Goal: Task Accomplishment & Management: Complete application form

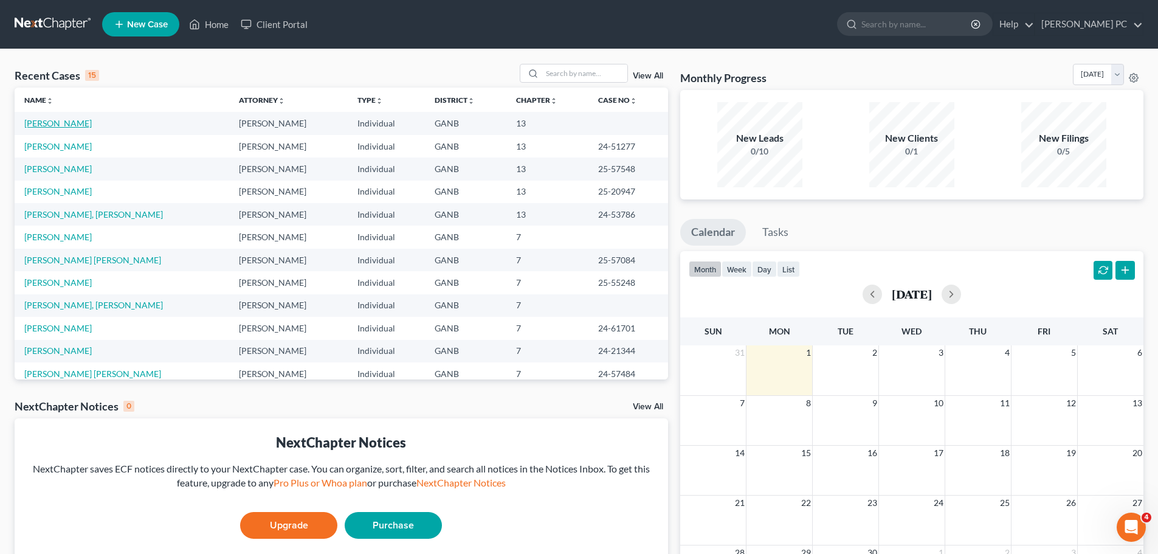
click at [70, 126] on link "[PERSON_NAME]" at bounding box center [57, 123] width 67 height 10
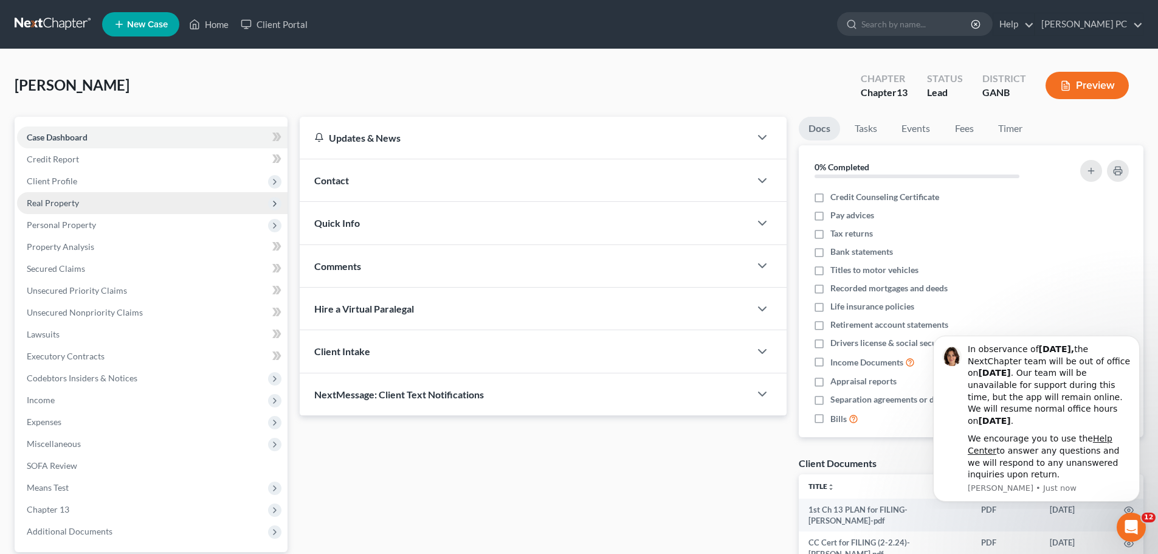
click at [84, 202] on span "Real Property" at bounding box center [152, 203] width 270 height 22
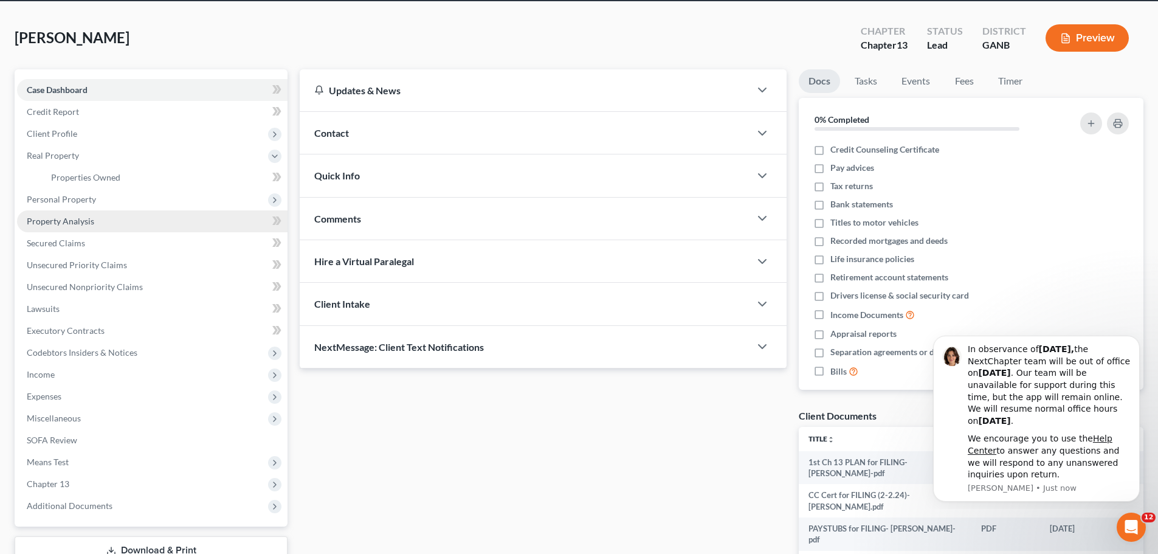
scroll to position [122, 0]
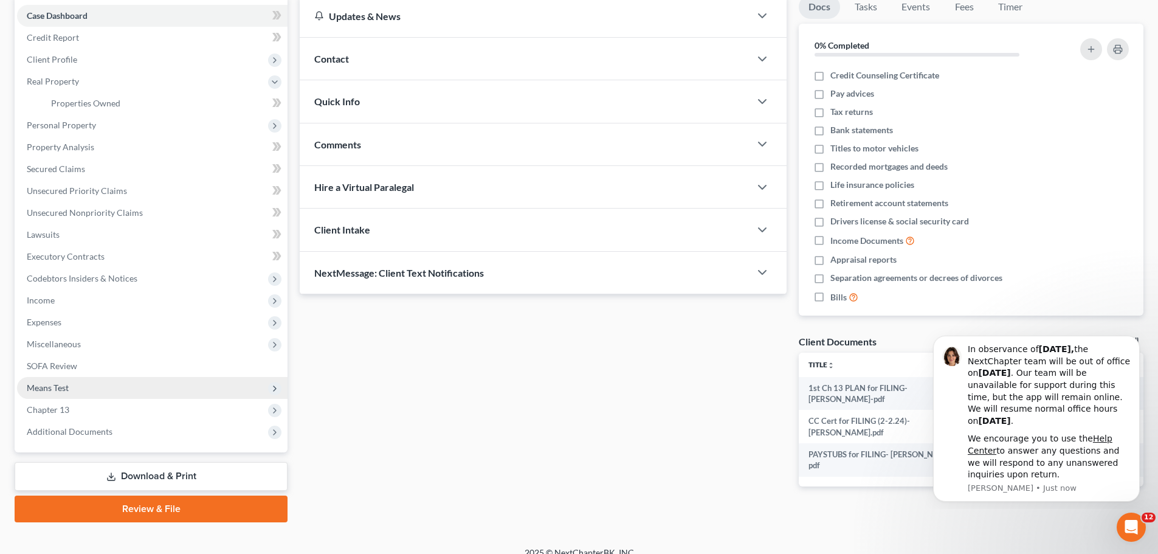
click at [79, 388] on span "Means Test" at bounding box center [152, 388] width 270 height 22
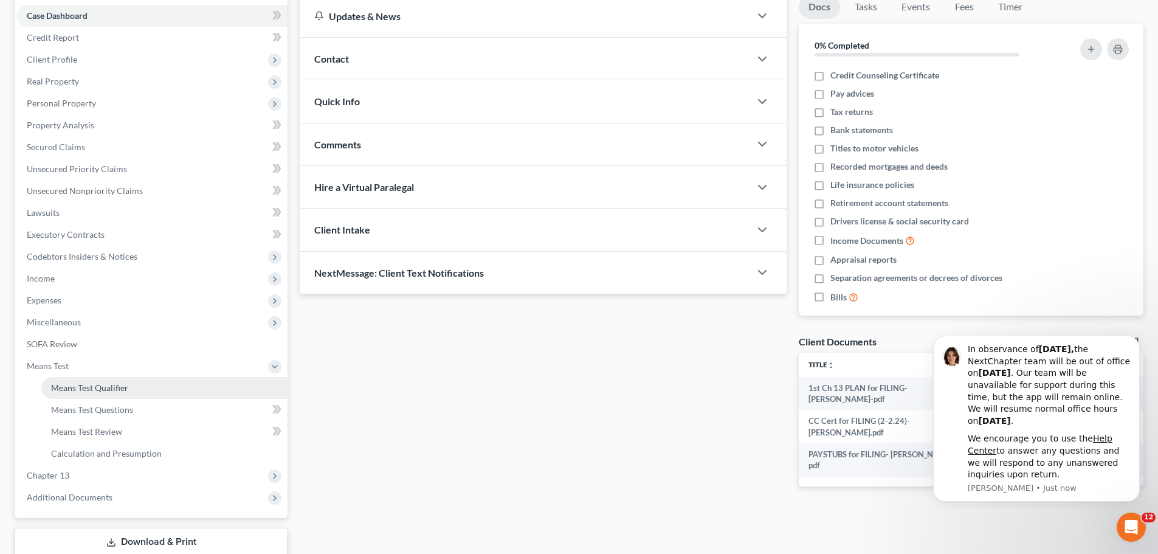
click at [150, 390] on link "Means Test Qualifier" at bounding box center [164, 388] width 246 height 22
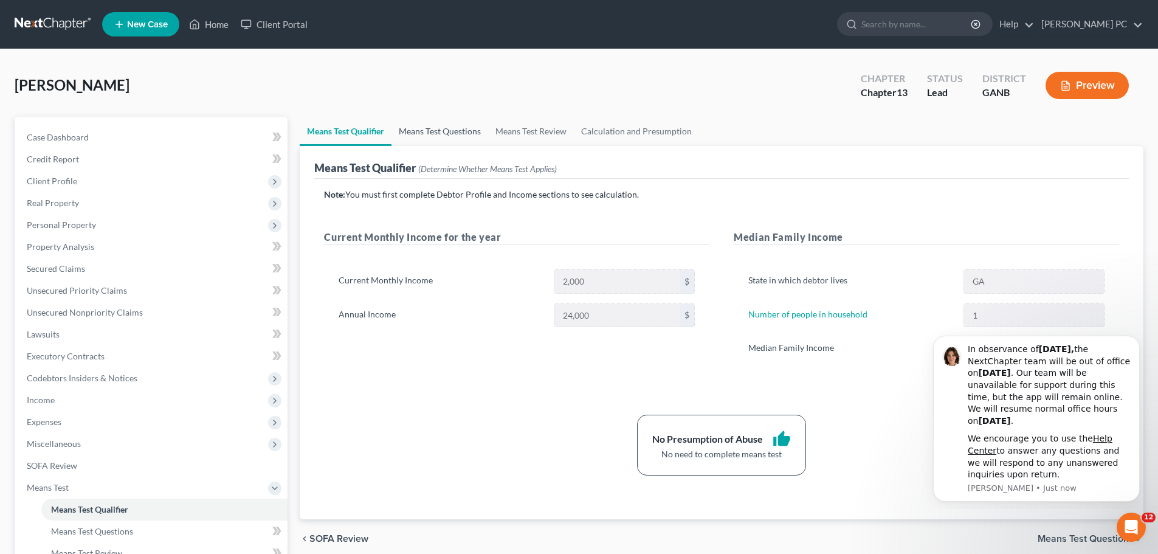
click at [456, 137] on link "Means Test Questions" at bounding box center [439, 131] width 97 height 29
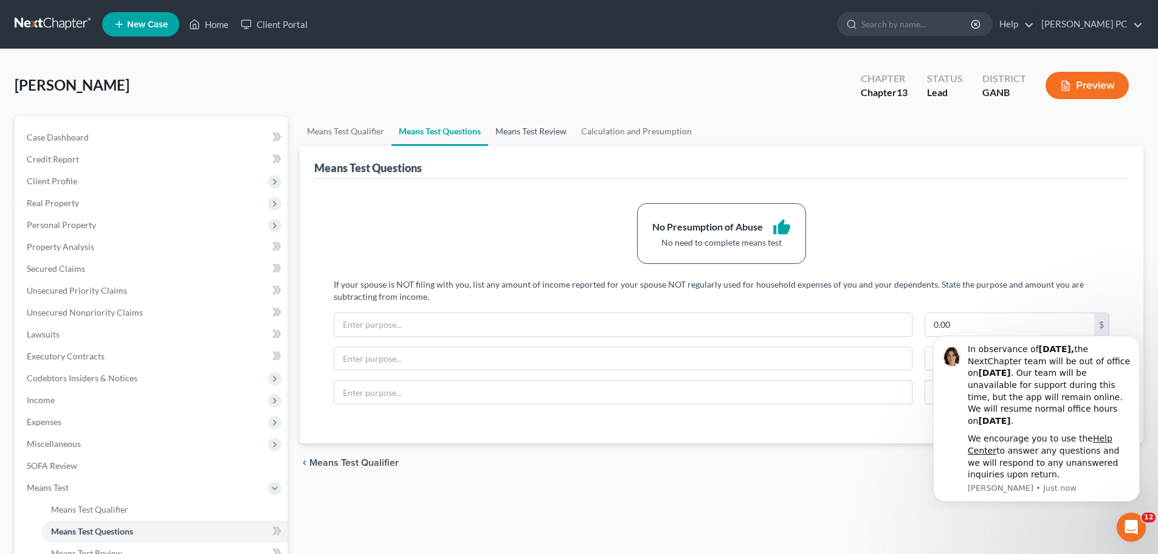
click at [520, 138] on link "Means Test Review" at bounding box center [531, 131] width 86 height 29
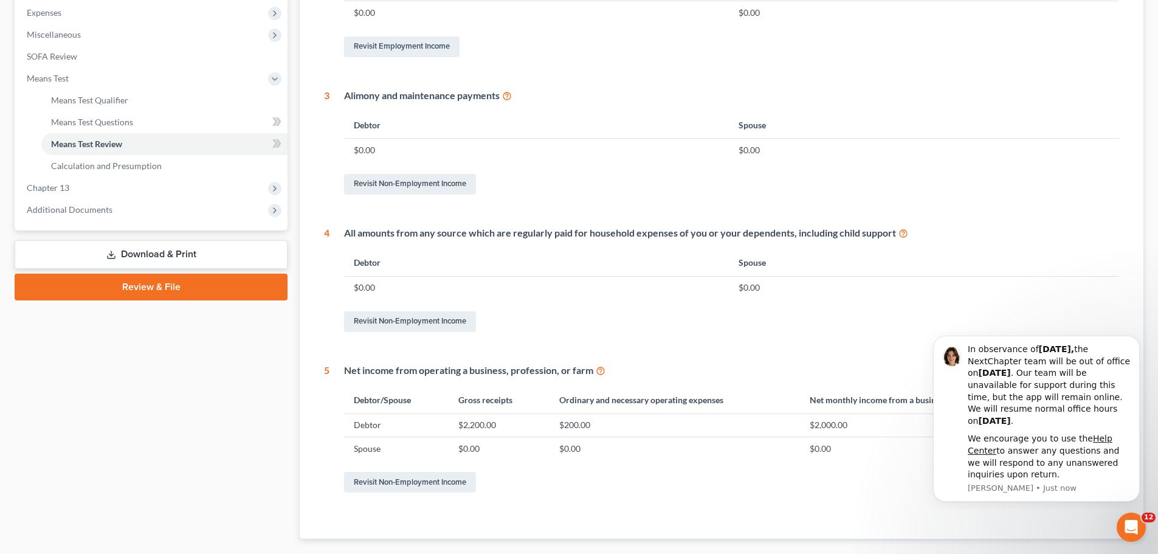
scroll to position [479, 0]
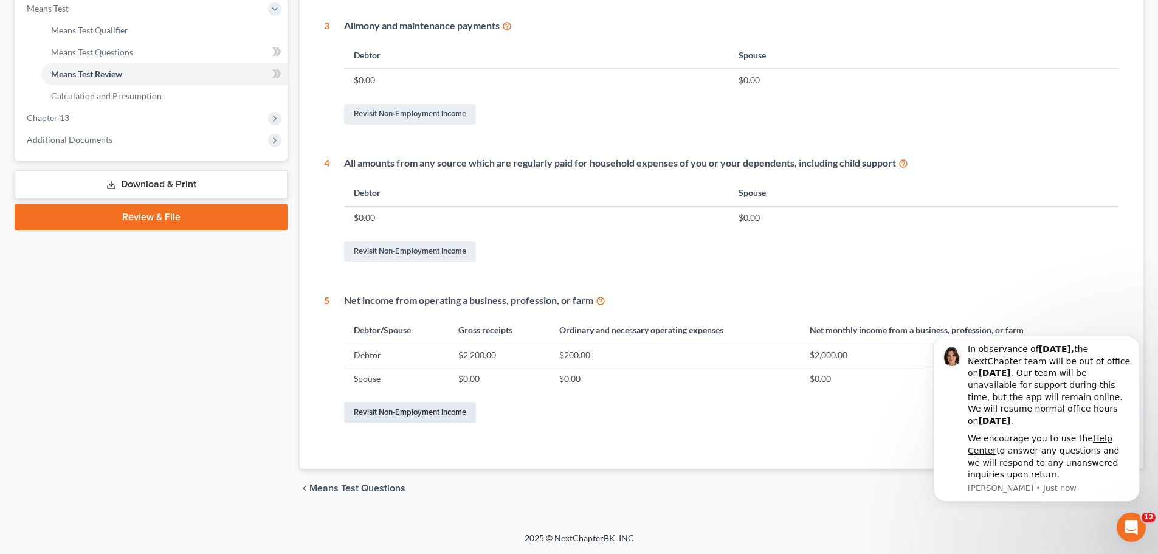
click at [412, 413] on link "Revisit Non-Employment Income" at bounding box center [410, 412] width 132 height 21
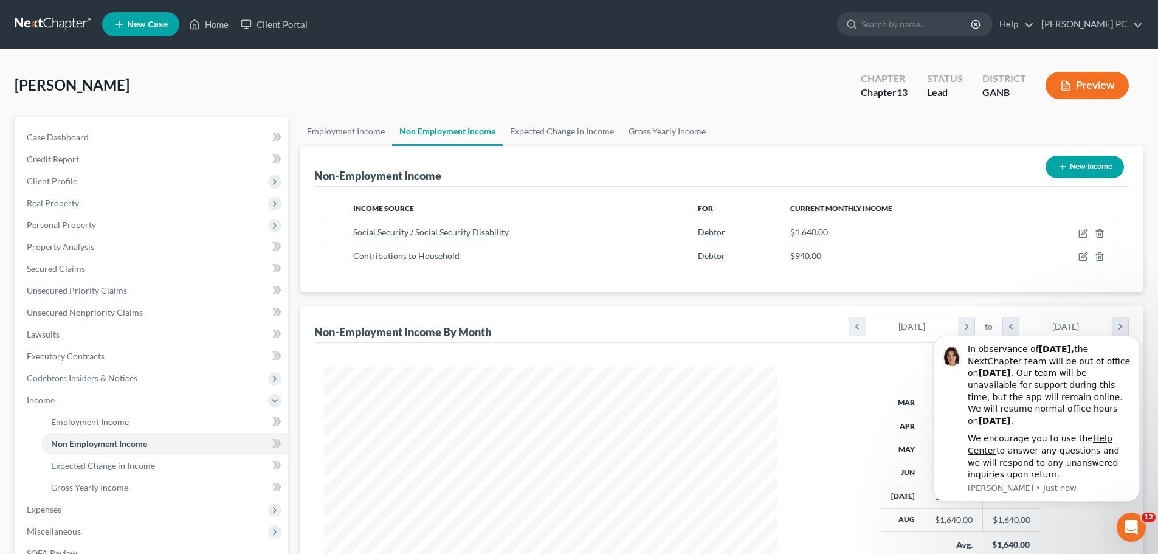
scroll to position [227, 478]
click at [357, 136] on link "Employment Income" at bounding box center [346, 131] width 92 height 29
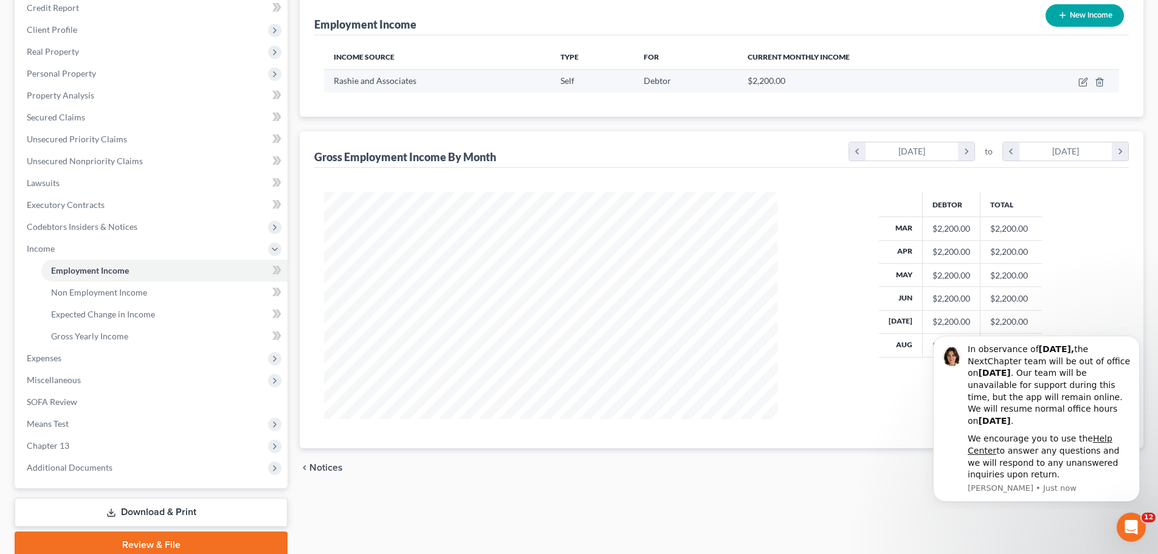
scroll to position [182, 0]
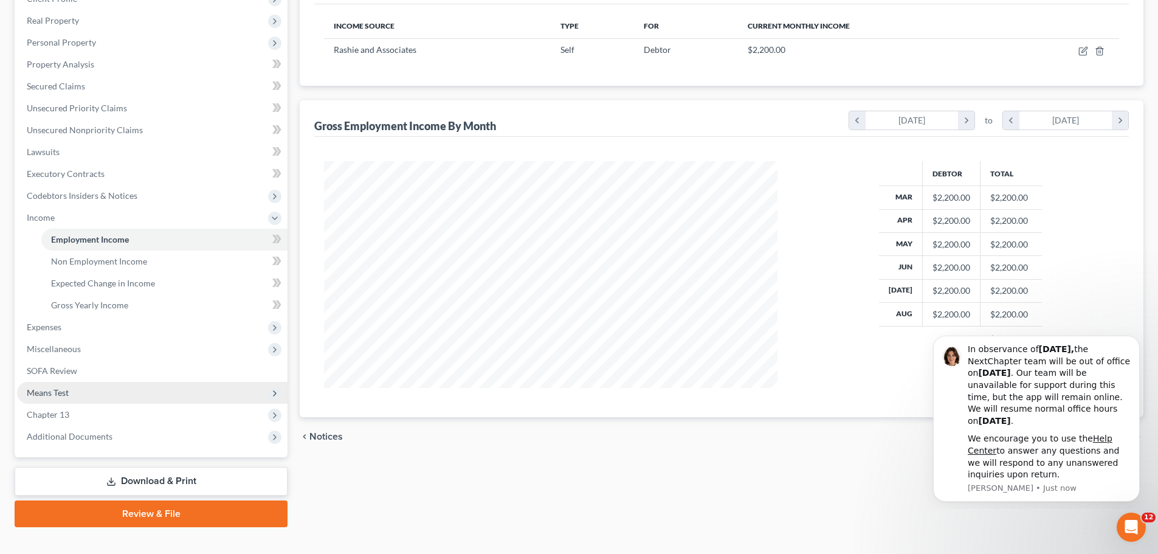
click at [53, 393] on span "Means Test" at bounding box center [48, 392] width 42 height 10
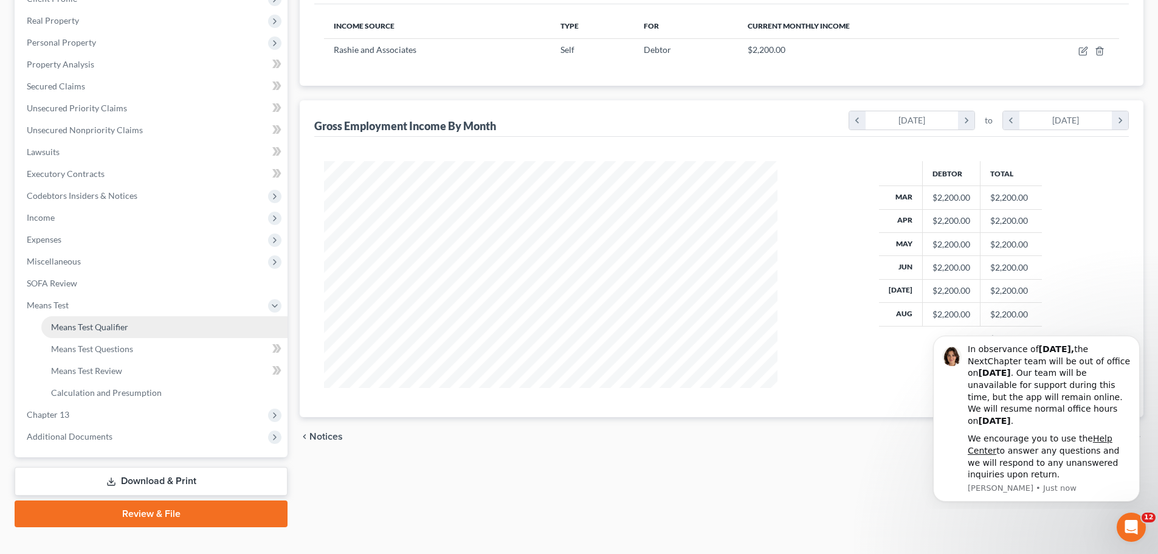
click at [96, 335] on link "Means Test Qualifier" at bounding box center [164, 327] width 246 height 22
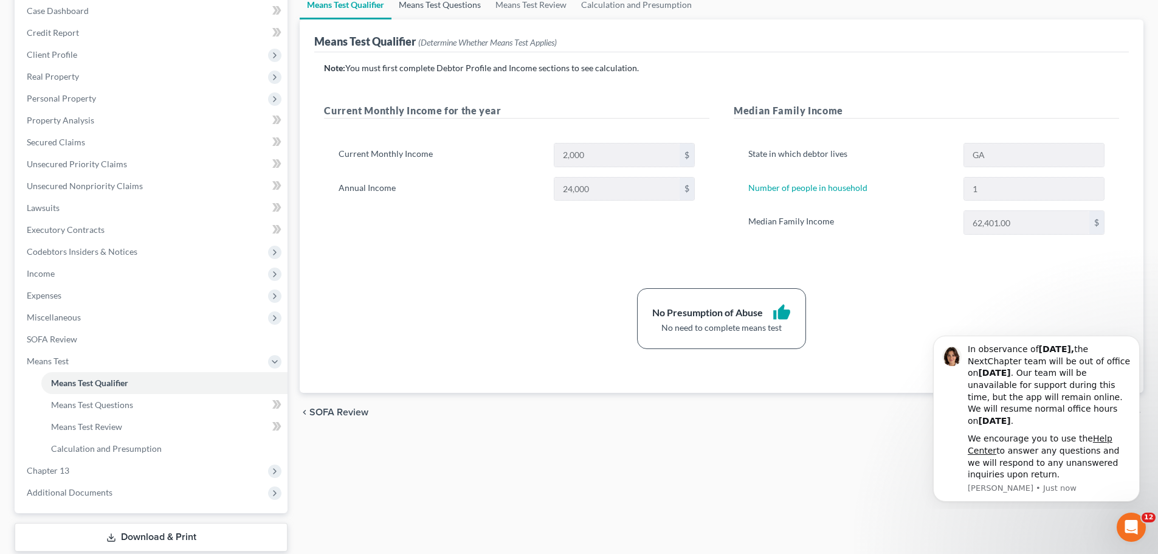
scroll to position [19, 0]
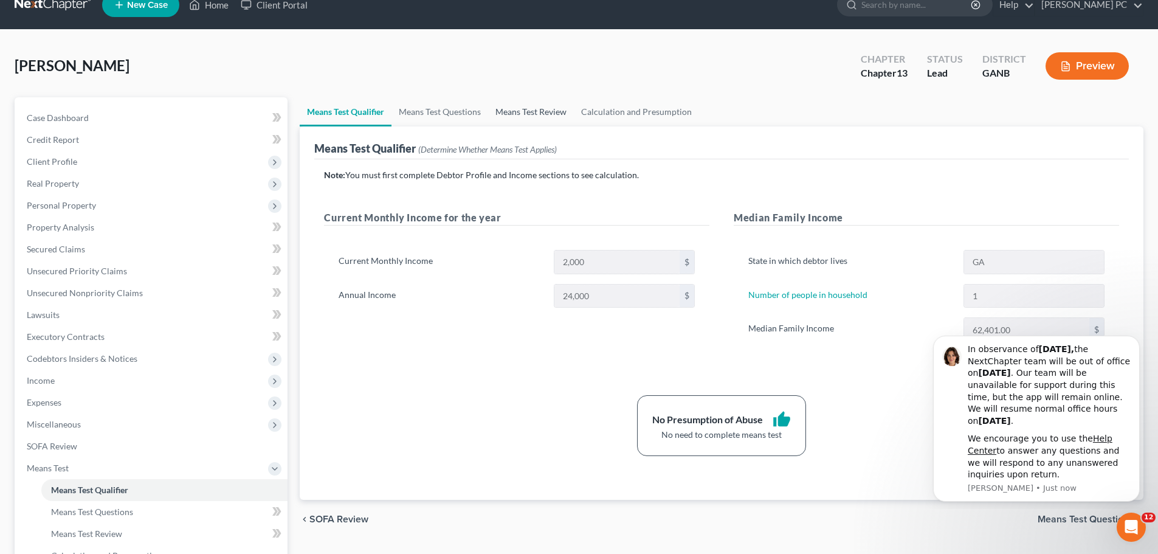
click at [539, 110] on link "Means Test Review" at bounding box center [531, 111] width 86 height 29
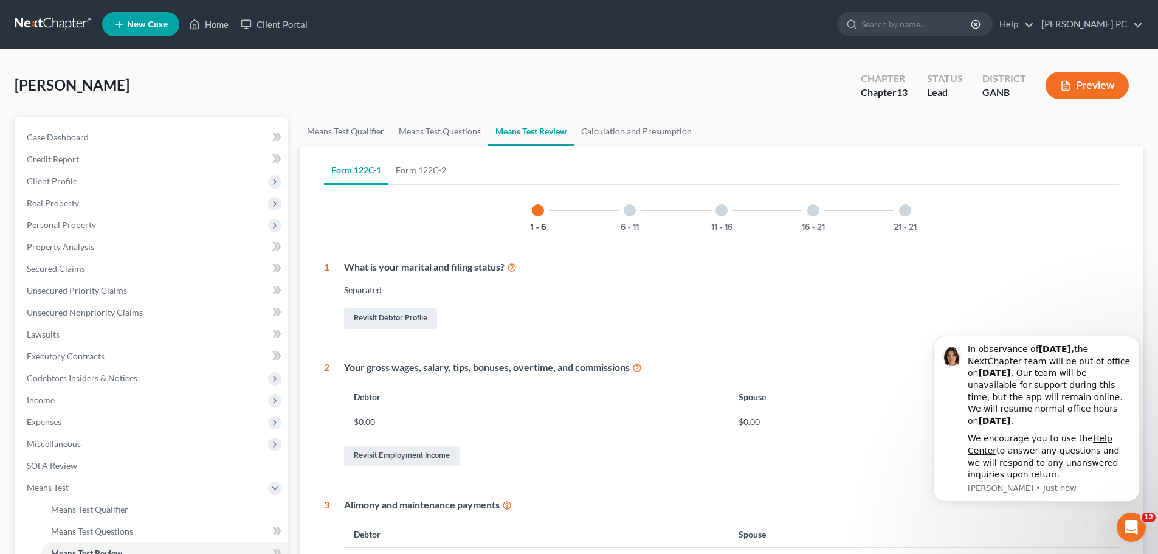
click at [906, 220] on div "21 - 21" at bounding box center [904, 210] width 41 height 41
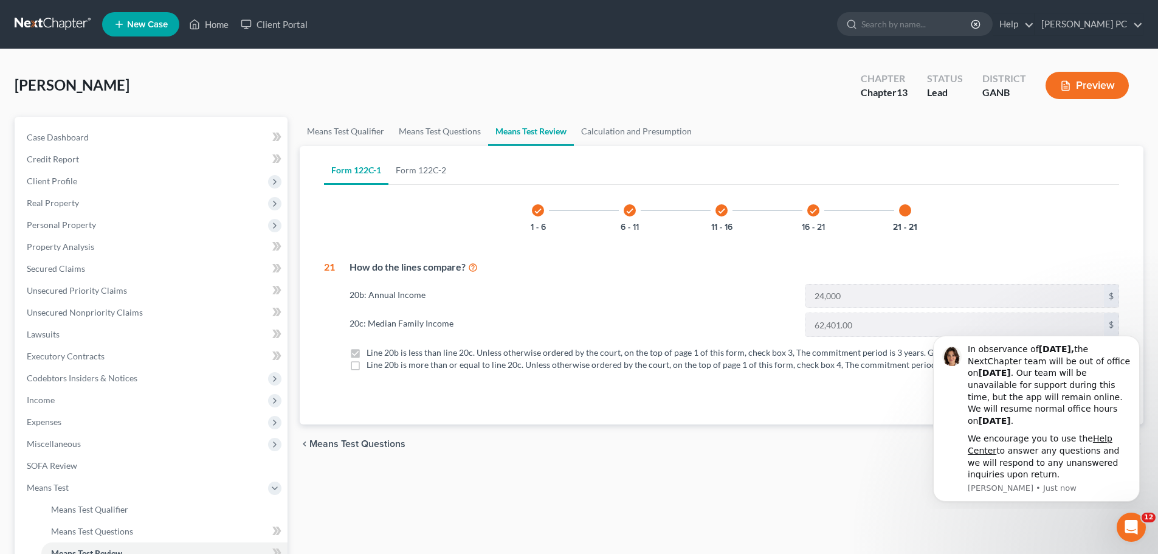
click at [800, 217] on div "check 16 - 21" at bounding box center [812, 210] width 41 height 41
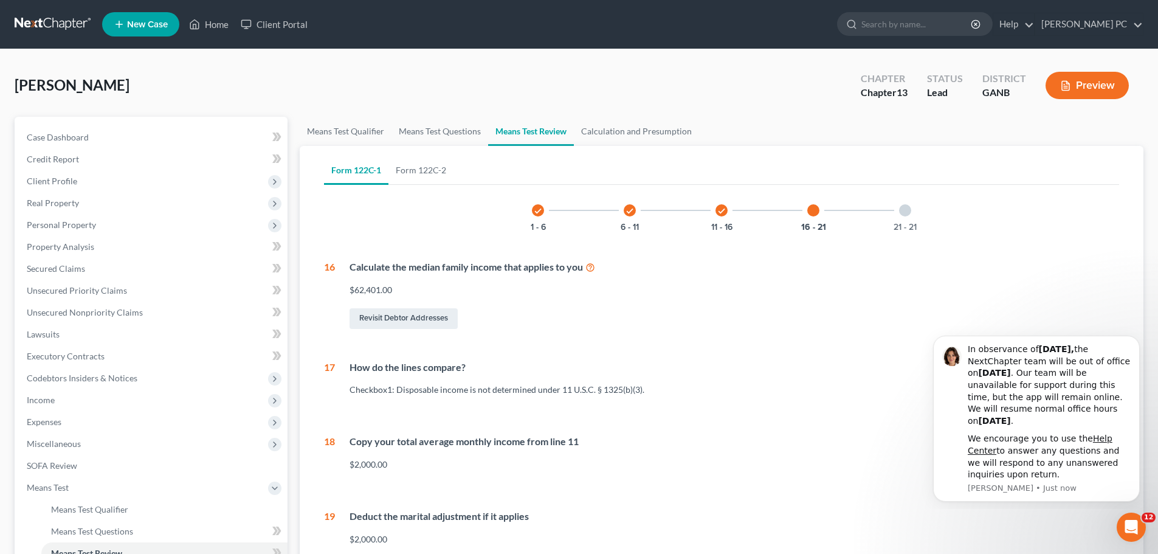
click at [719, 216] on div "check 11 - 16" at bounding box center [721, 210] width 41 height 41
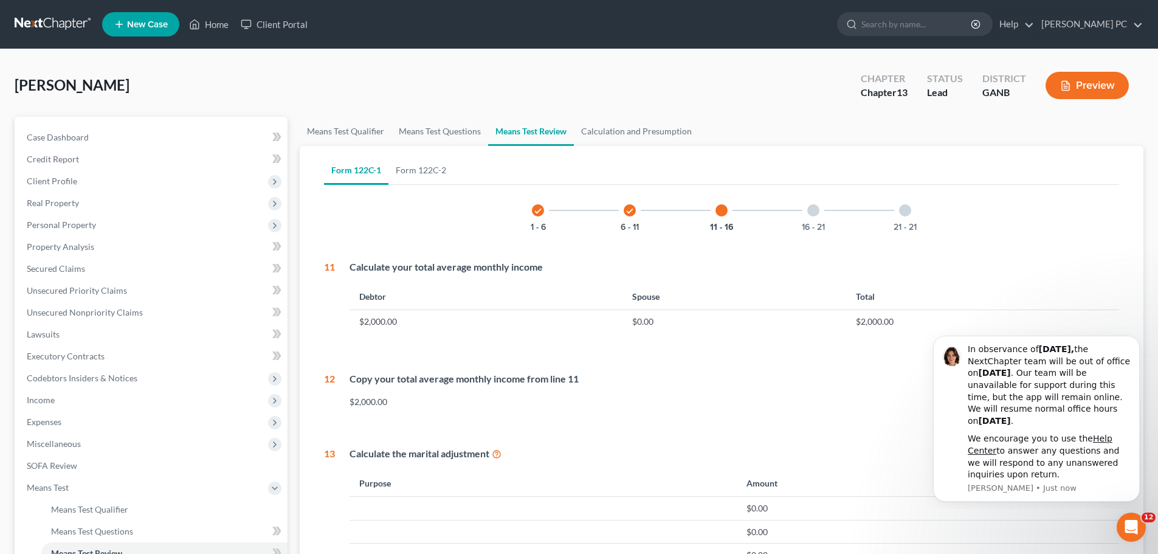
click at [619, 220] on div "check 6 - 11" at bounding box center [629, 210] width 41 height 41
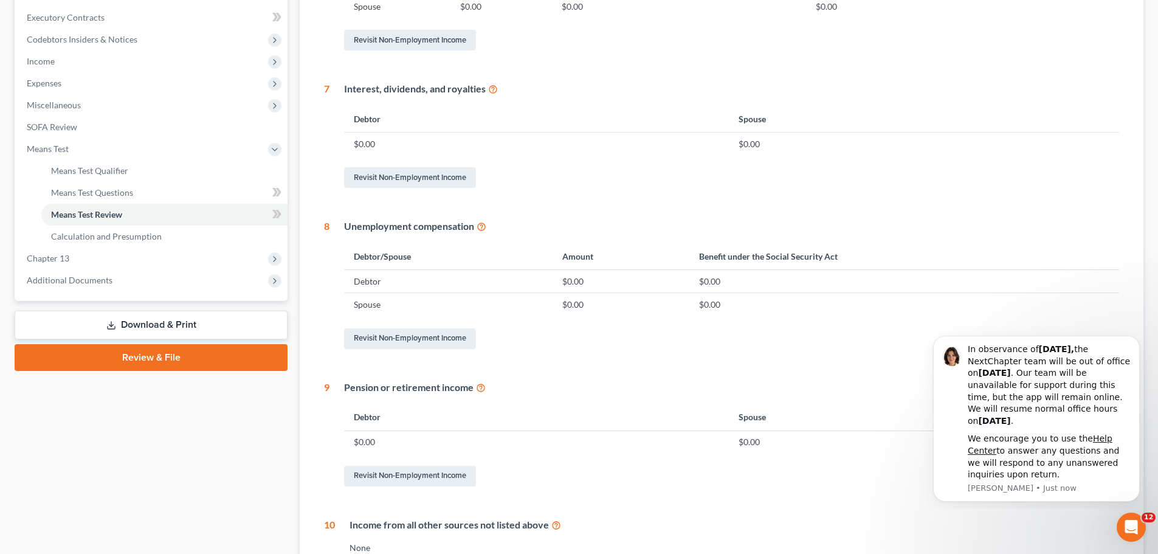
scroll to position [365, 0]
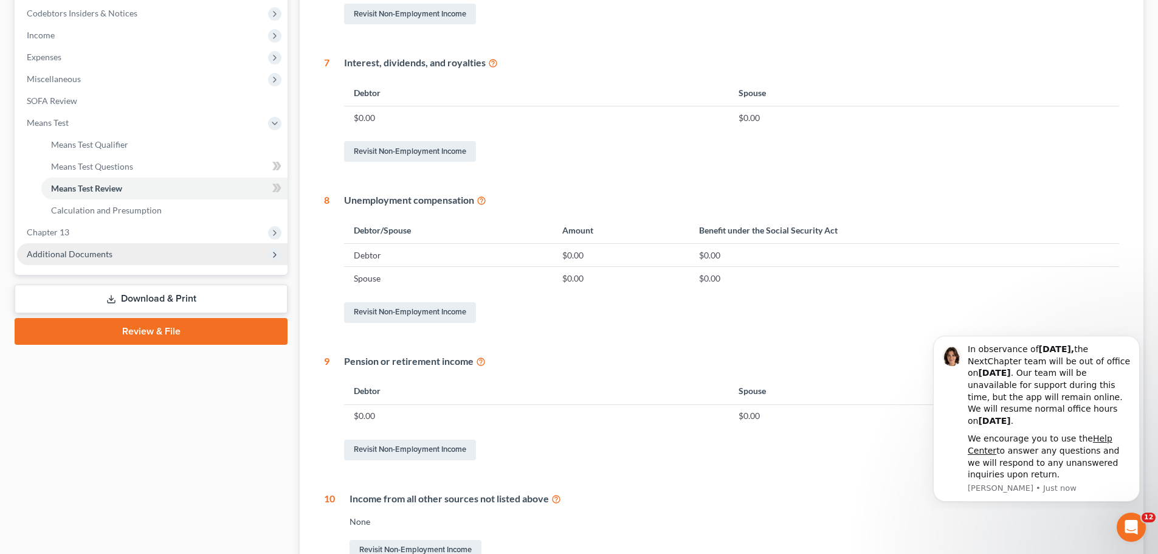
click at [100, 252] on span "Additional Documents" at bounding box center [70, 254] width 86 height 10
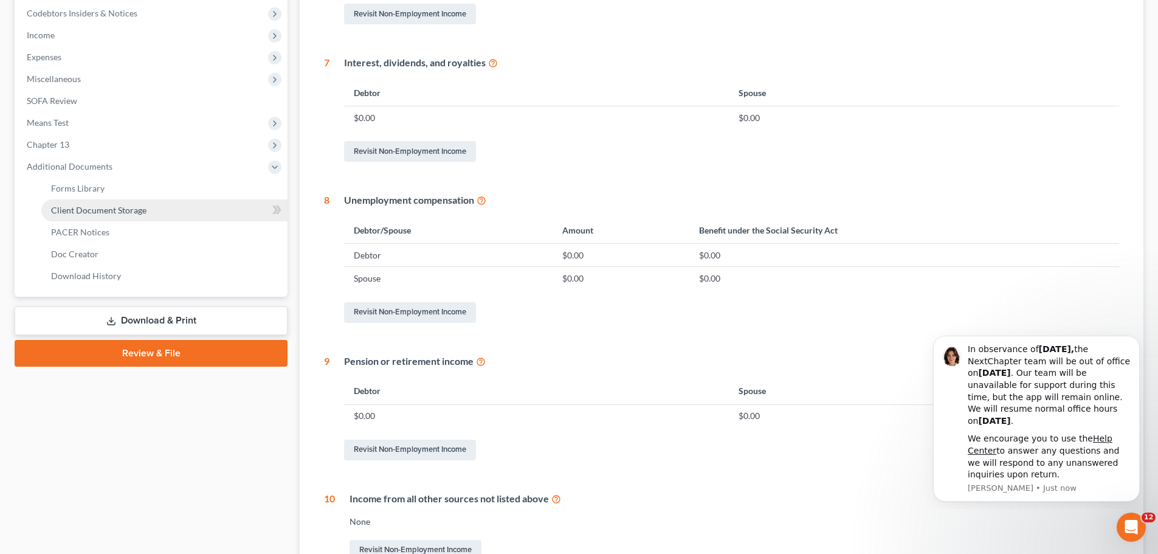
click at [109, 213] on span "Client Document Storage" at bounding box center [98, 210] width 95 height 10
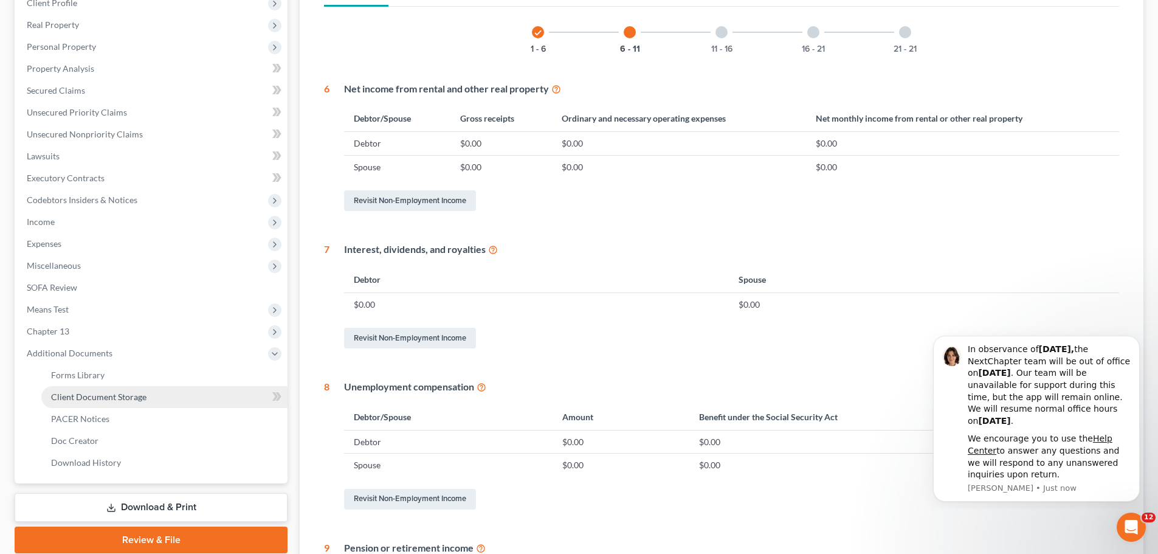
select select "35"
select select "5"
select select "0"
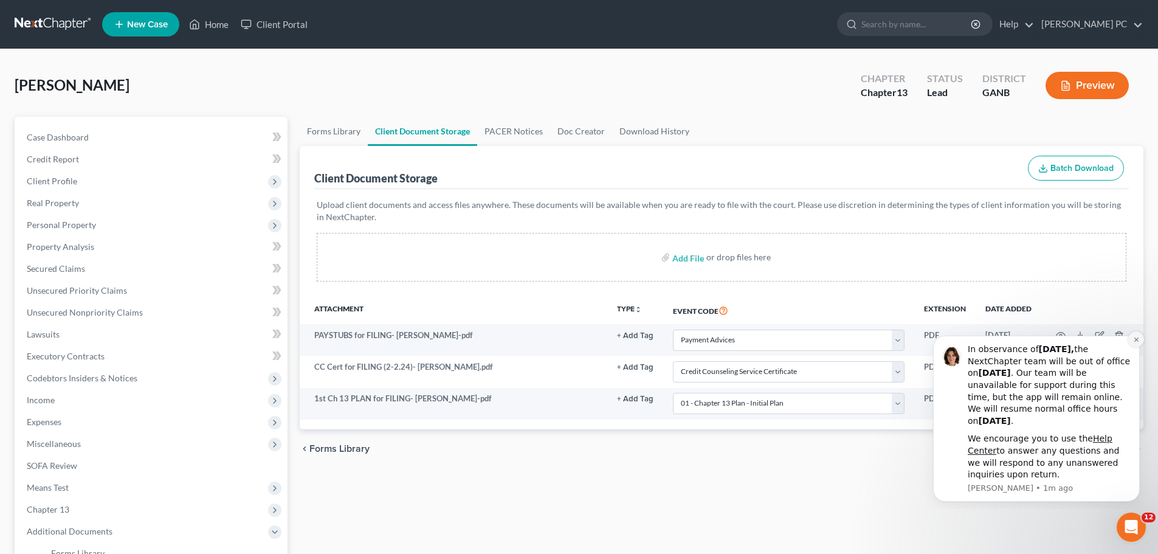
click at [1133, 342] on icon "Dismiss notification" at bounding box center [1136, 339] width 7 height 7
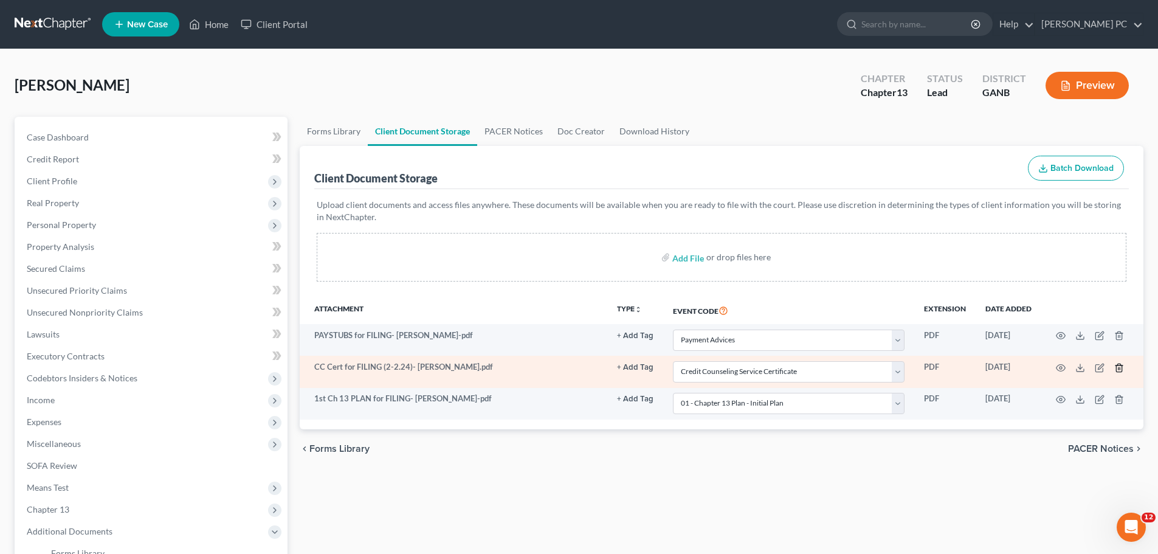
click at [1121, 372] on icon "button" at bounding box center [1119, 368] width 10 height 10
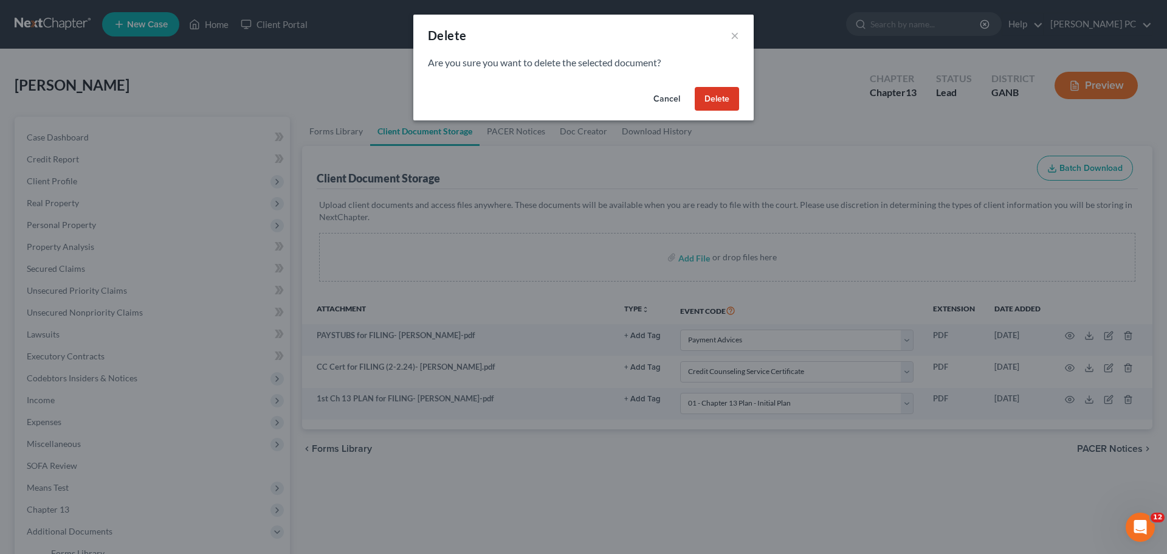
click at [707, 98] on button "Delete" at bounding box center [717, 99] width 44 height 24
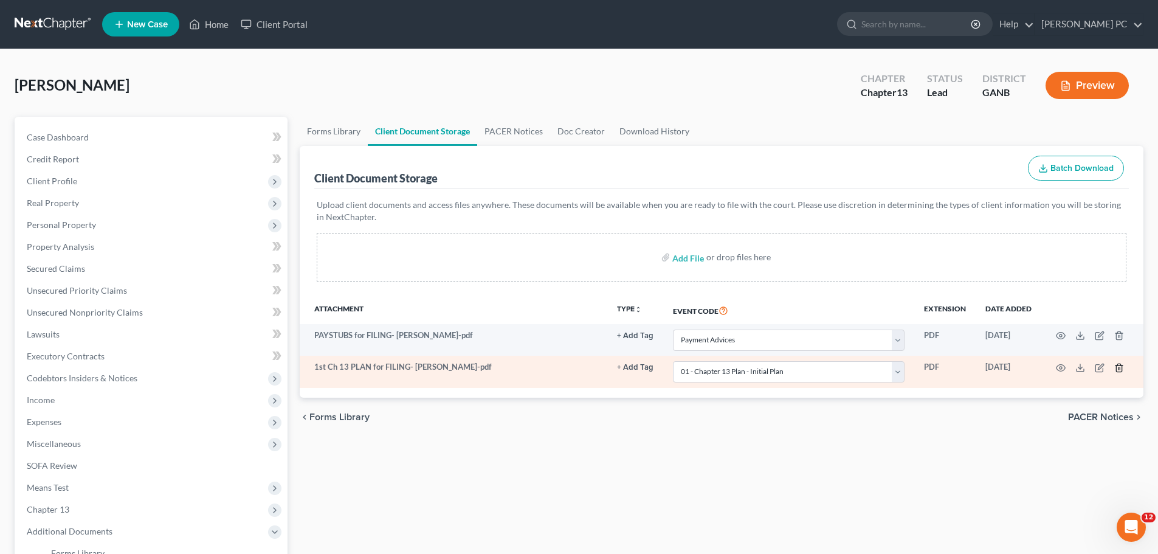
click at [1121, 367] on icon "button" at bounding box center [1119, 368] width 10 height 10
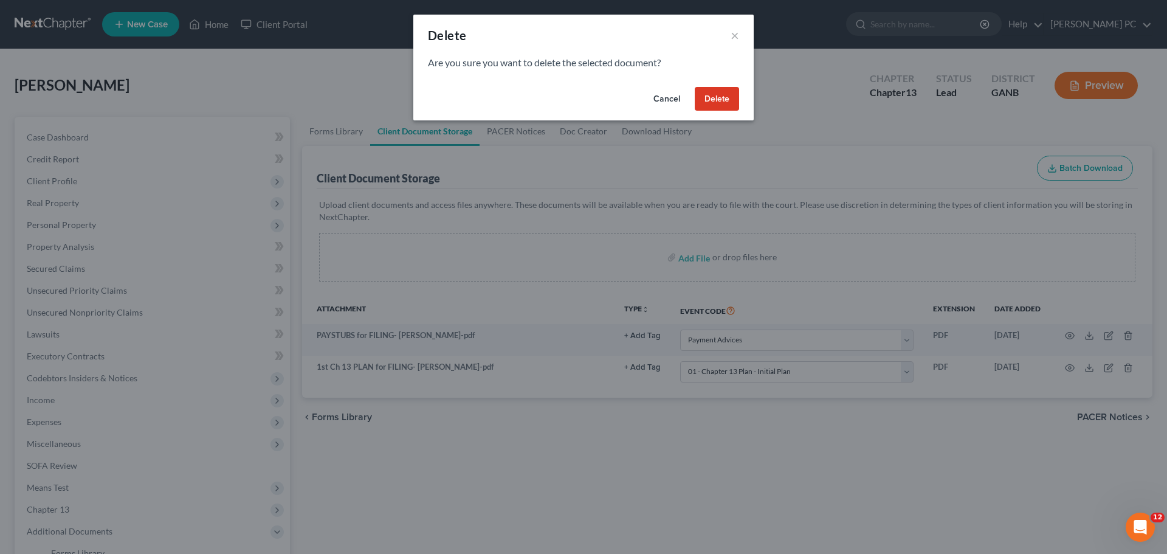
click at [722, 99] on button "Delete" at bounding box center [717, 99] width 44 height 24
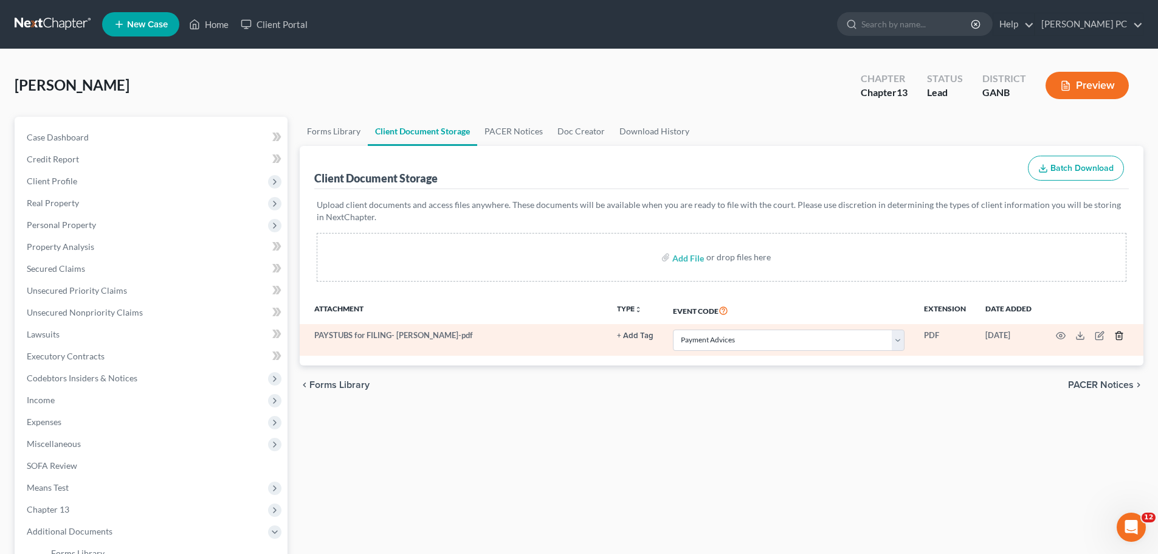
click at [1119, 340] on icon "button" at bounding box center [1118, 336] width 5 height 8
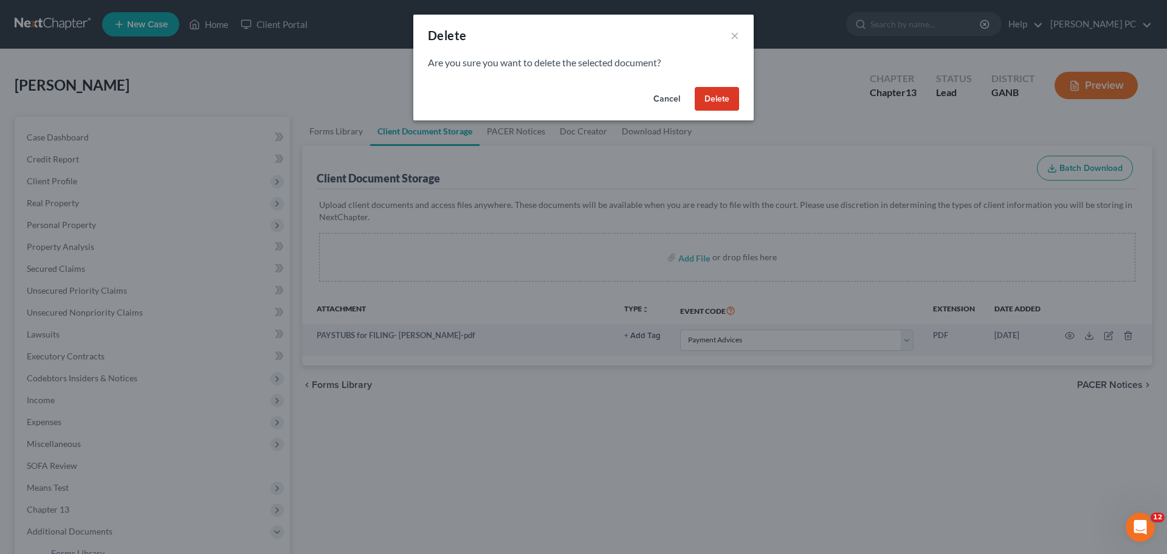
click at [715, 97] on button "Delete" at bounding box center [717, 99] width 44 height 24
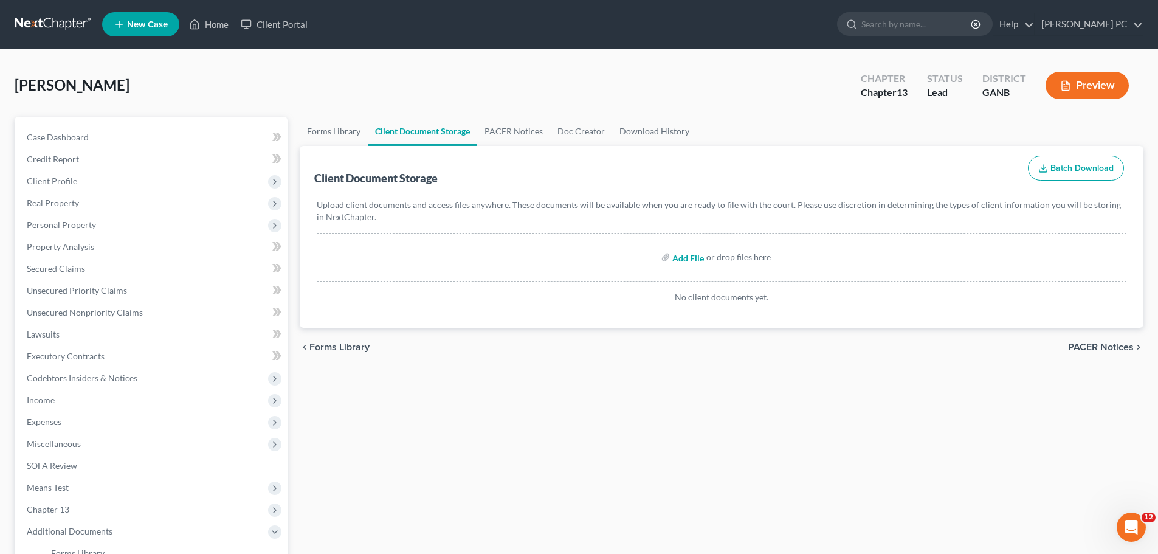
click at [679, 263] on input "file" at bounding box center [686, 257] width 29 height 22
type input "C:\fakepath\CC CERT for FILING ([DATE])- [PERSON_NAME].pdf"
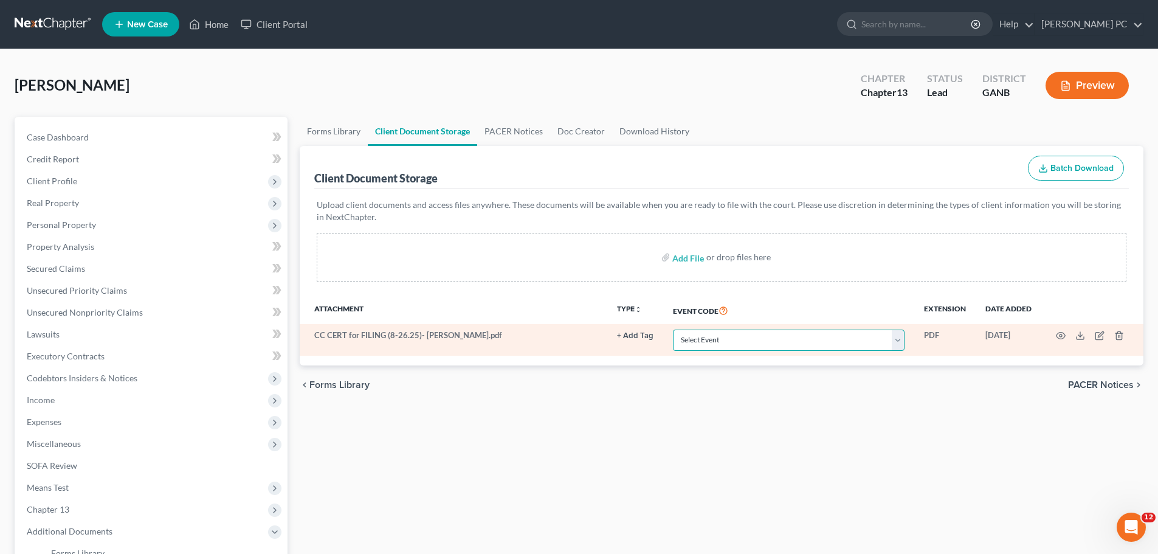
drag, startPoint x: 885, startPoint y: 336, endPoint x: 856, endPoint y: 345, distance: 31.1
click at [885, 336] on select "Select Event 01 - Chapter 13 Plan - Initial Plan 02-Application to Pay Filing F…" at bounding box center [789, 339] width 232 height 21
select select "5"
click at [673, 329] on select "Select Event 01 - Chapter 13 Plan - Initial Plan 02-Application to Pay Filing F…" at bounding box center [789, 339] width 232 height 21
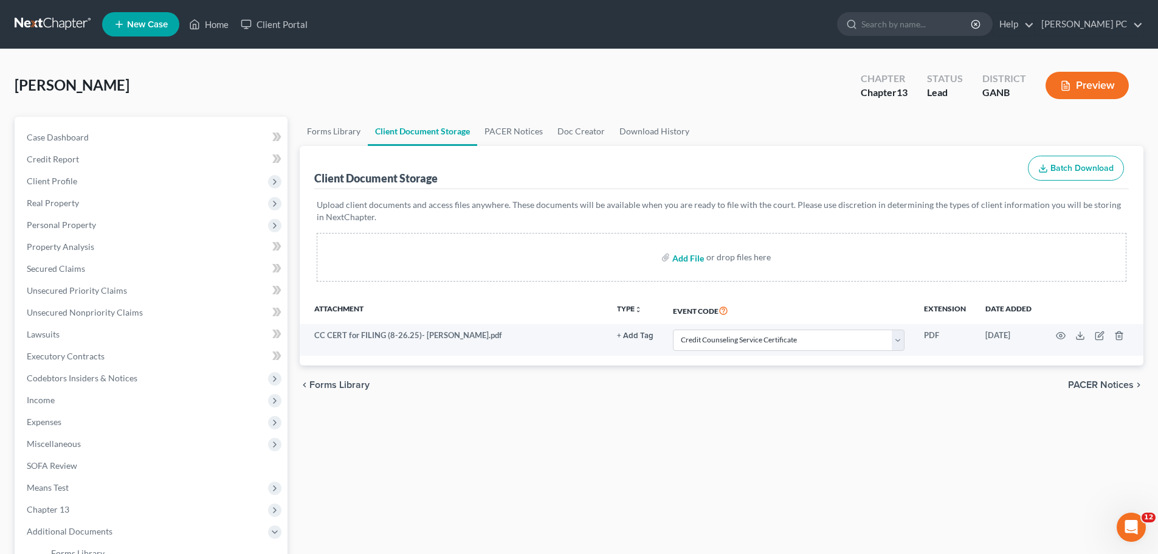
click at [687, 262] on input "file" at bounding box center [686, 257] width 29 height 22
click at [697, 259] on input "file" at bounding box center [686, 257] width 29 height 22
type input "C:\fakepath\PAYSTUBS for FILING- [PERSON_NAME].pdf"
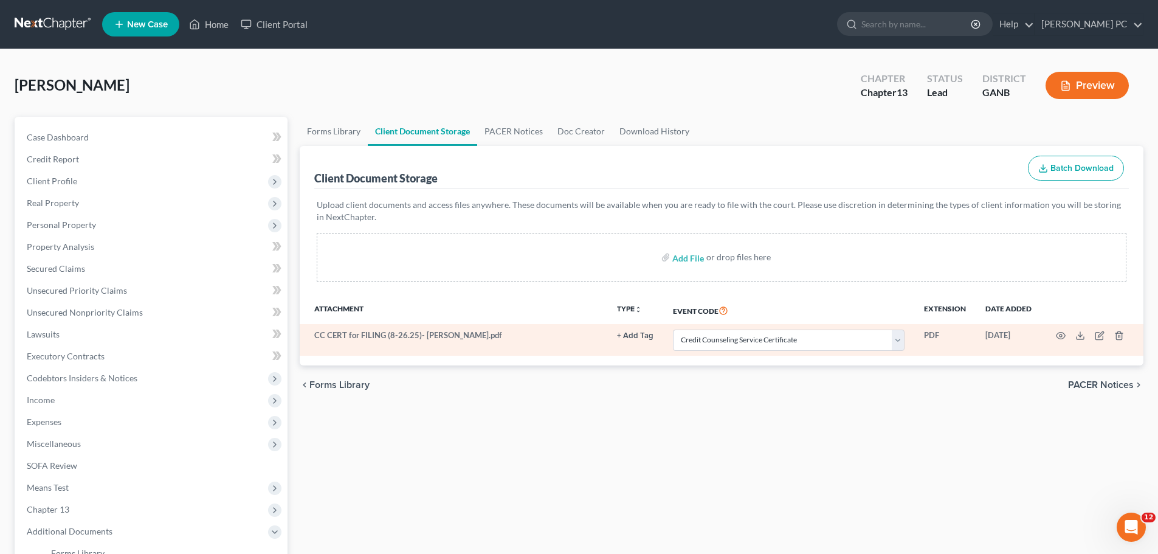
select select "5"
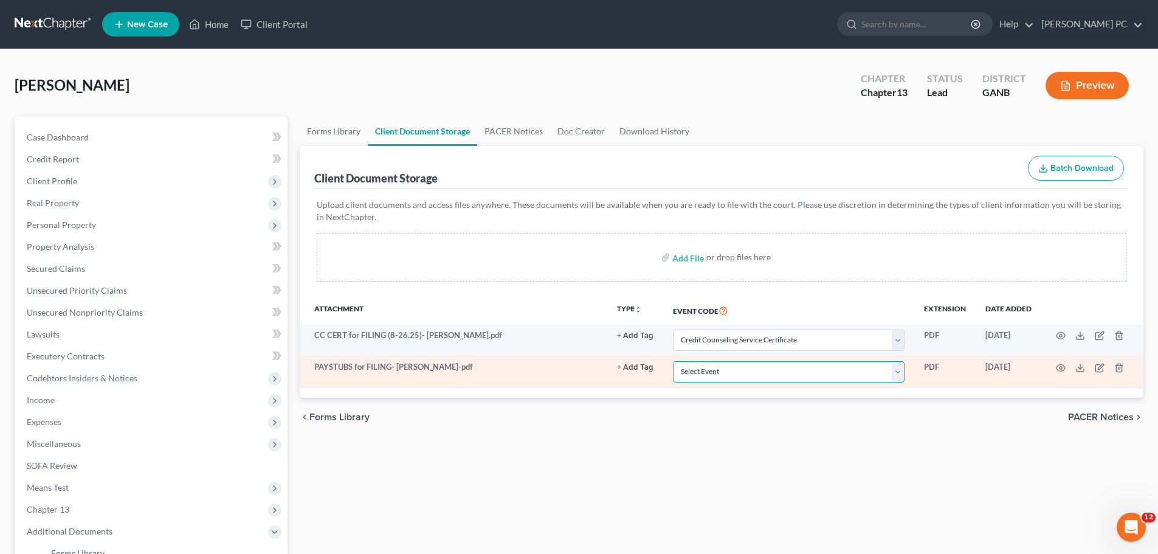
click at [880, 372] on select "Select Event 01 - Chapter 13 Plan - Initial Plan 02-Application to Pay Filing F…" at bounding box center [789, 371] width 232 height 21
select select "35"
click at [673, 361] on select "Select Event 01 - Chapter 13 Plan - Initial Plan 02-Application to Pay Filing F…" at bounding box center [789, 371] width 232 height 21
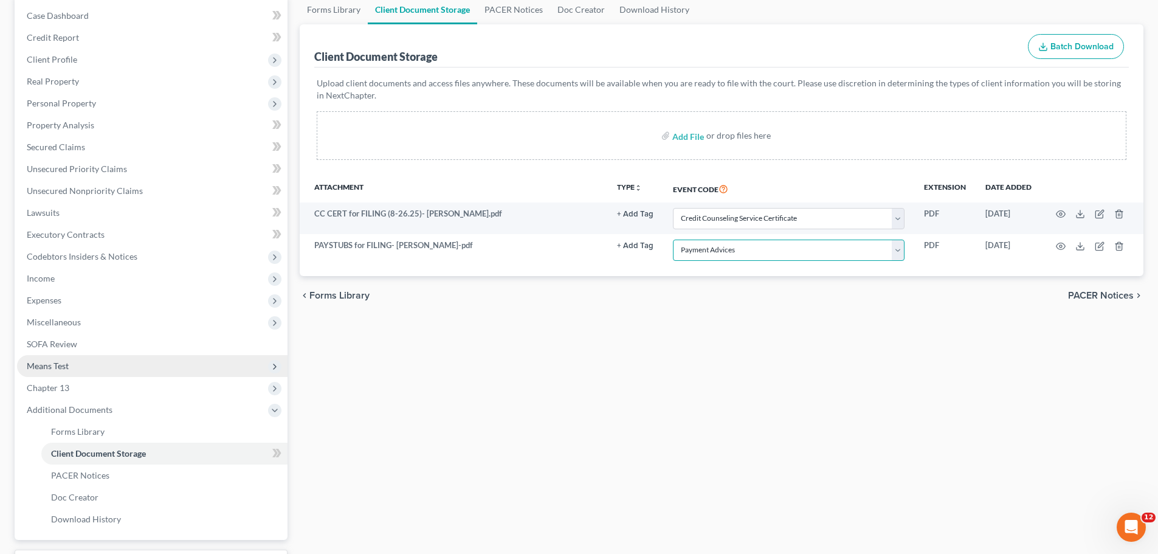
scroll to position [61, 0]
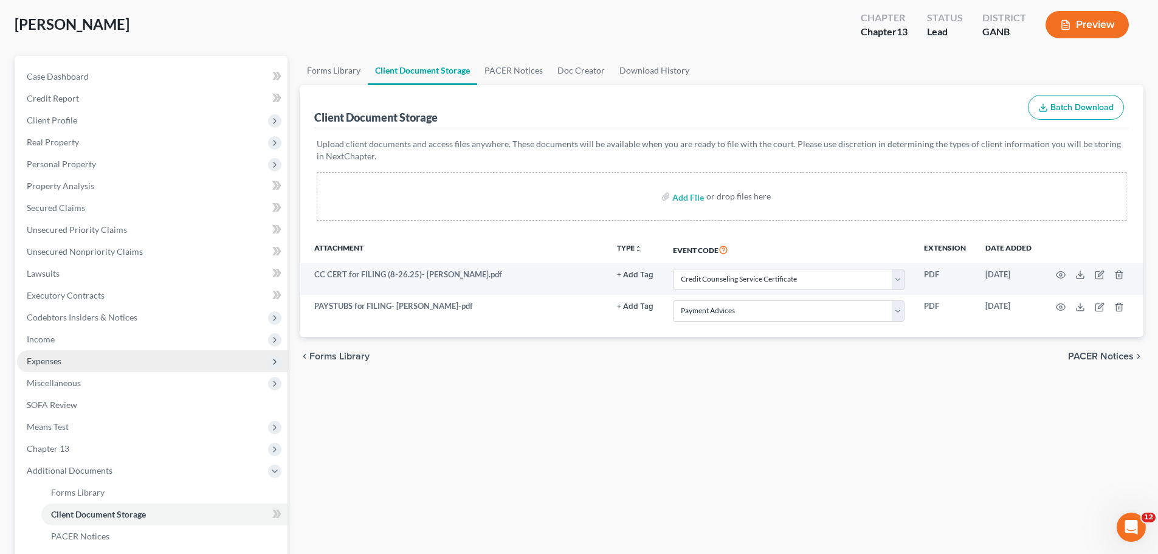
click at [75, 363] on span "Expenses" at bounding box center [152, 361] width 270 height 22
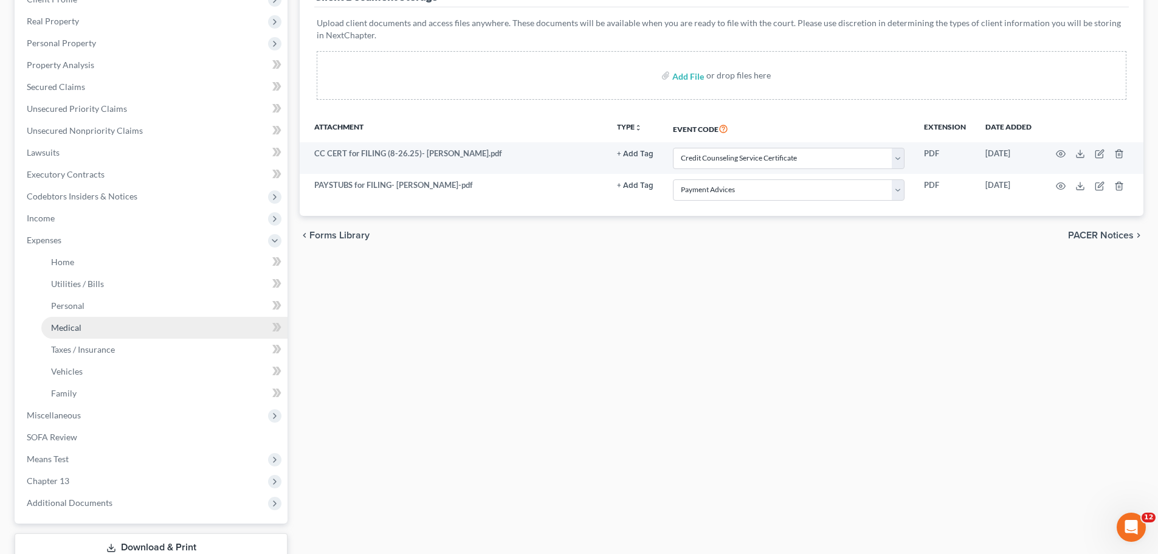
scroll to position [182, 0]
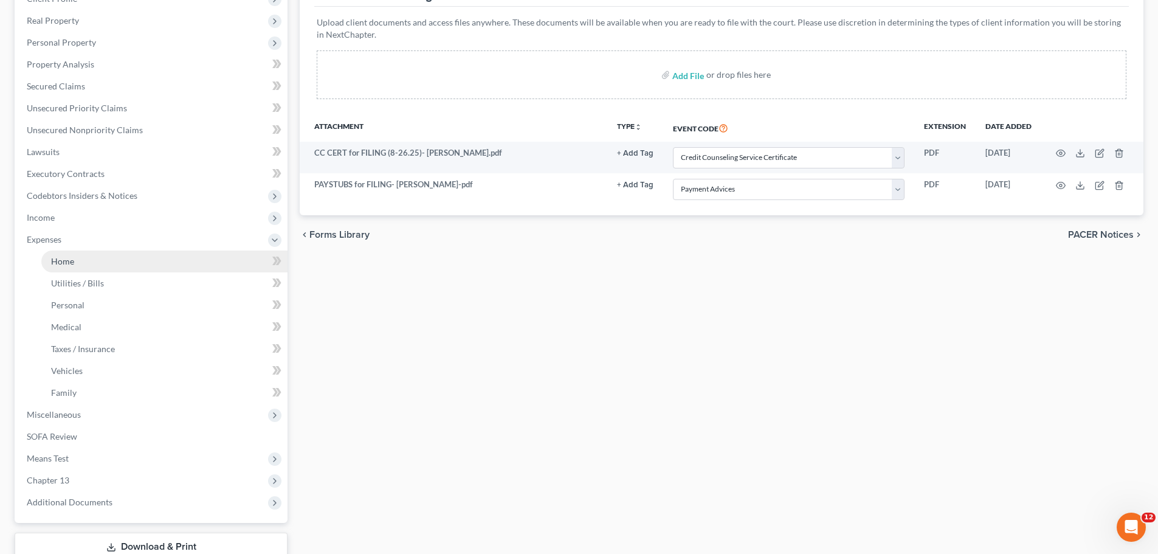
click at [73, 262] on span "Home" at bounding box center [62, 261] width 23 height 10
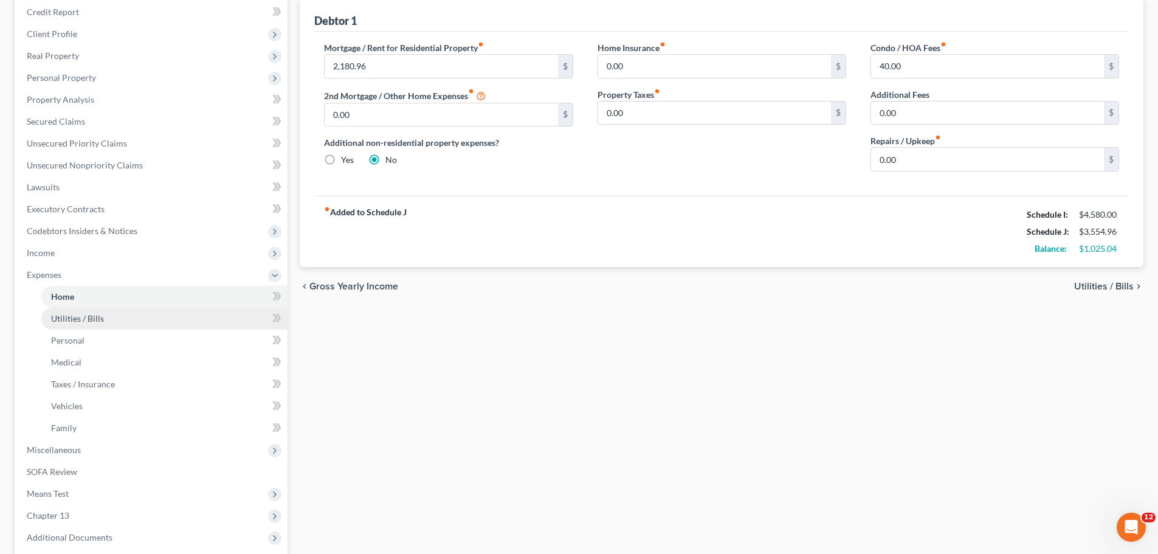
scroll to position [267, 0]
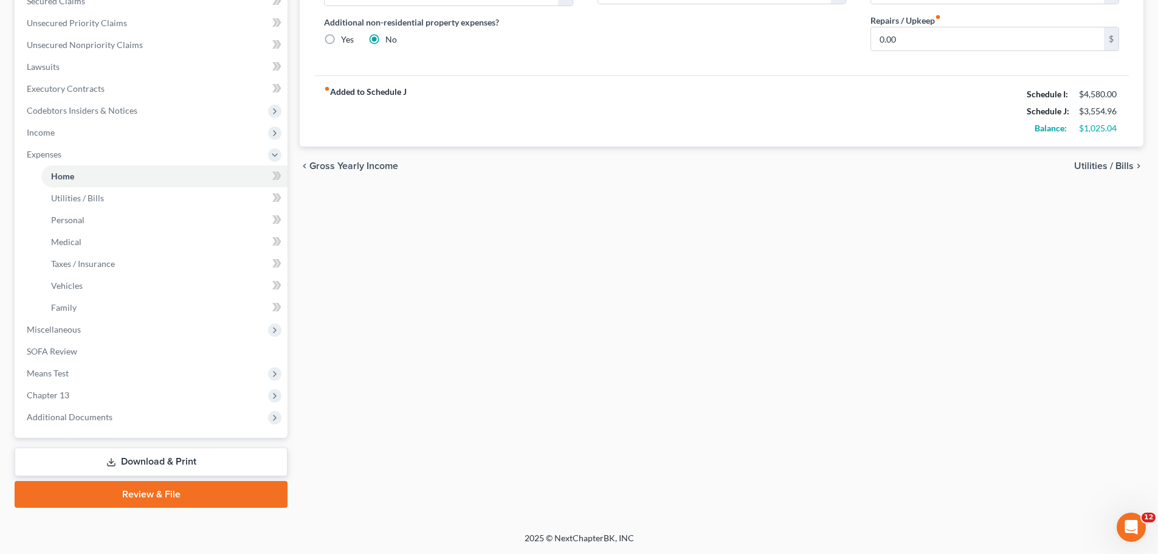
click at [259, 493] on link "Review & File" at bounding box center [151, 494] width 273 height 27
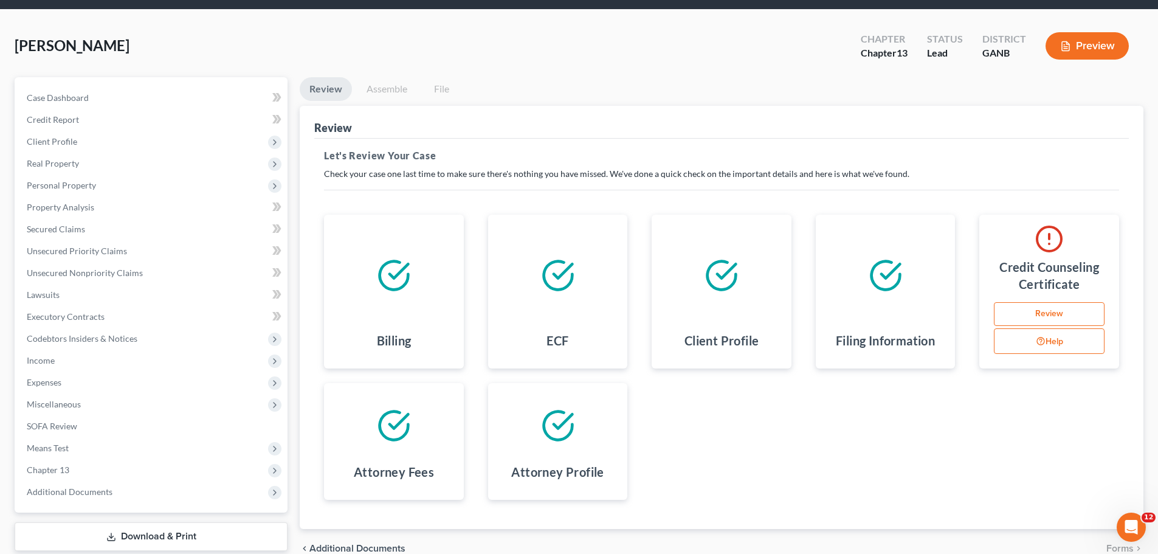
scroll to position [61, 0]
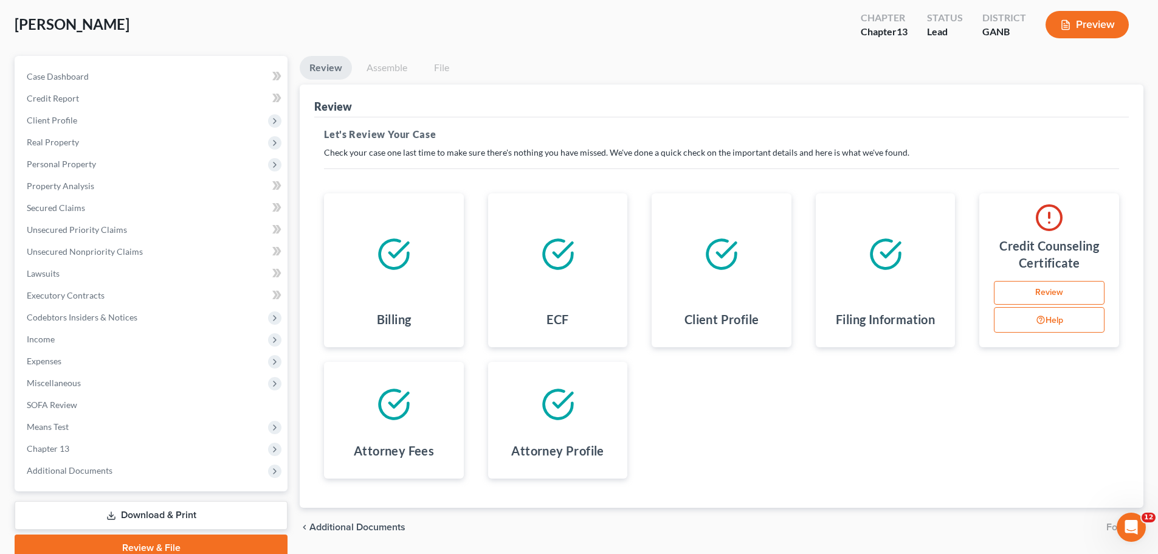
click at [1089, 290] on link "Review" at bounding box center [1049, 293] width 111 height 24
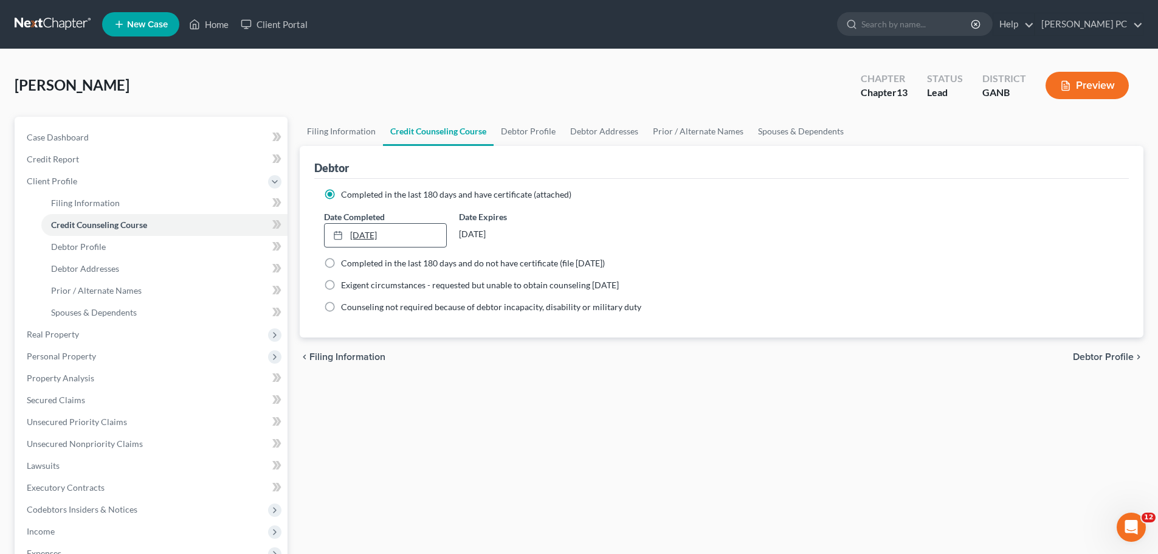
click at [368, 236] on link "[DATE]" at bounding box center [384, 235] width 121 height 23
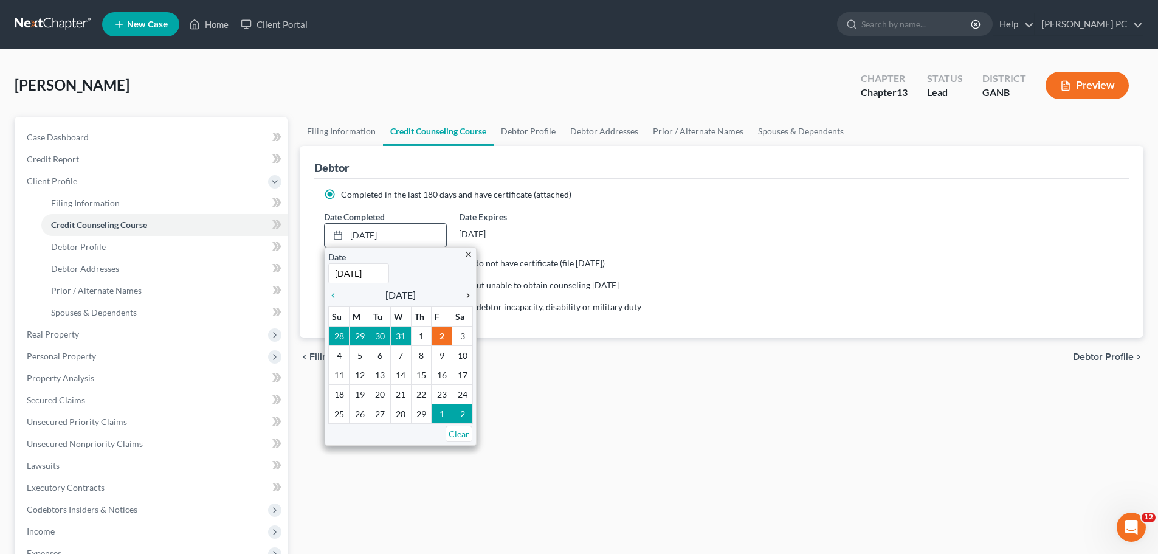
click at [465, 291] on icon "chevron_right" at bounding box center [465, 295] width 16 height 10
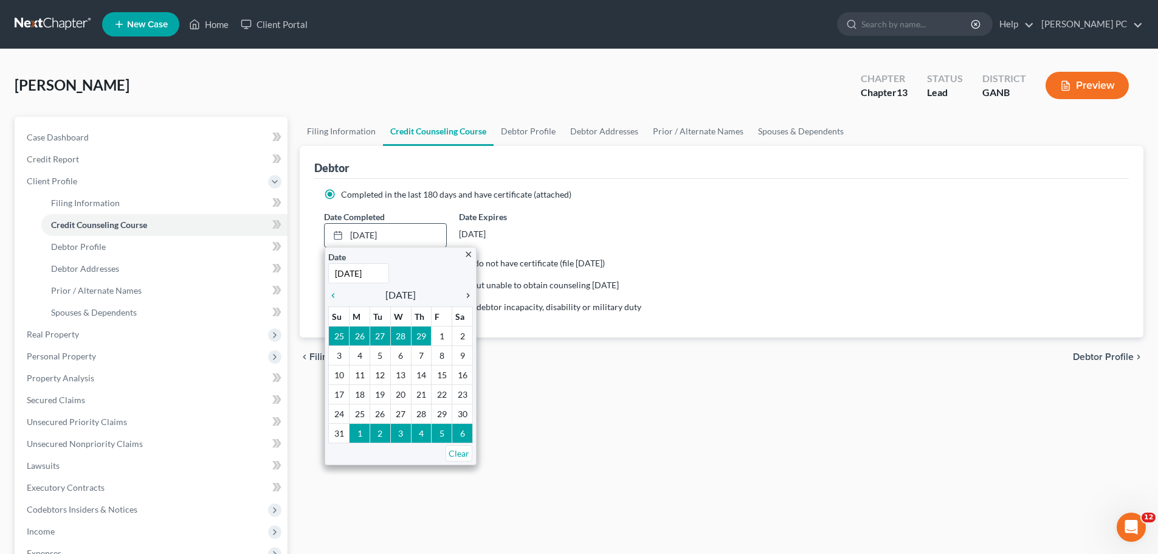
click at [465, 290] on icon "chevron_right" at bounding box center [465, 295] width 16 height 10
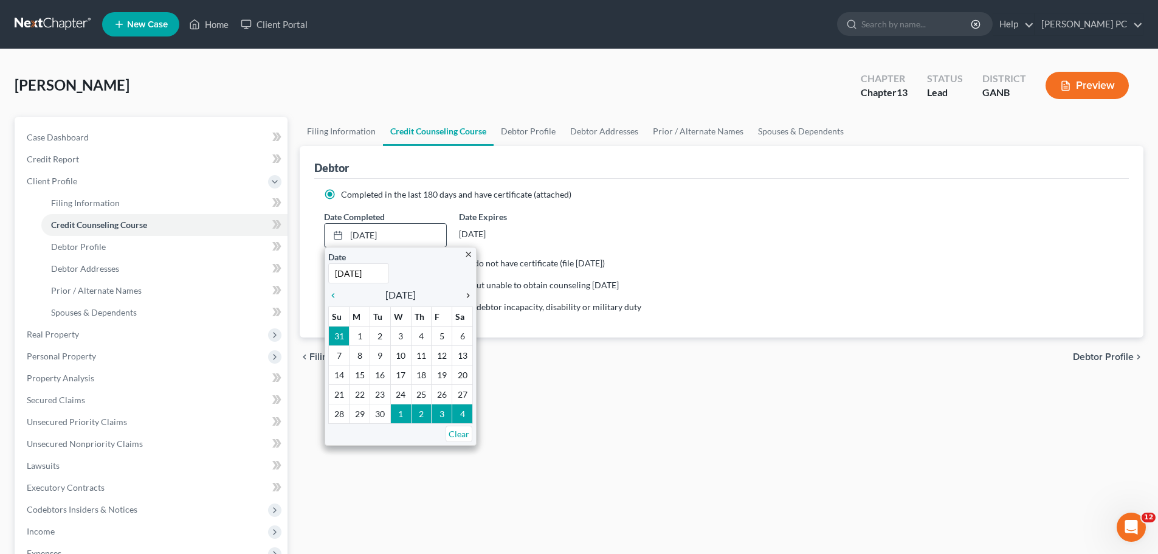
click at [465, 290] on icon "chevron_right" at bounding box center [465, 295] width 16 height 10
click at [463, 290] on icon "chevron_right" at bounding box center [465, 295] width 16 height 10
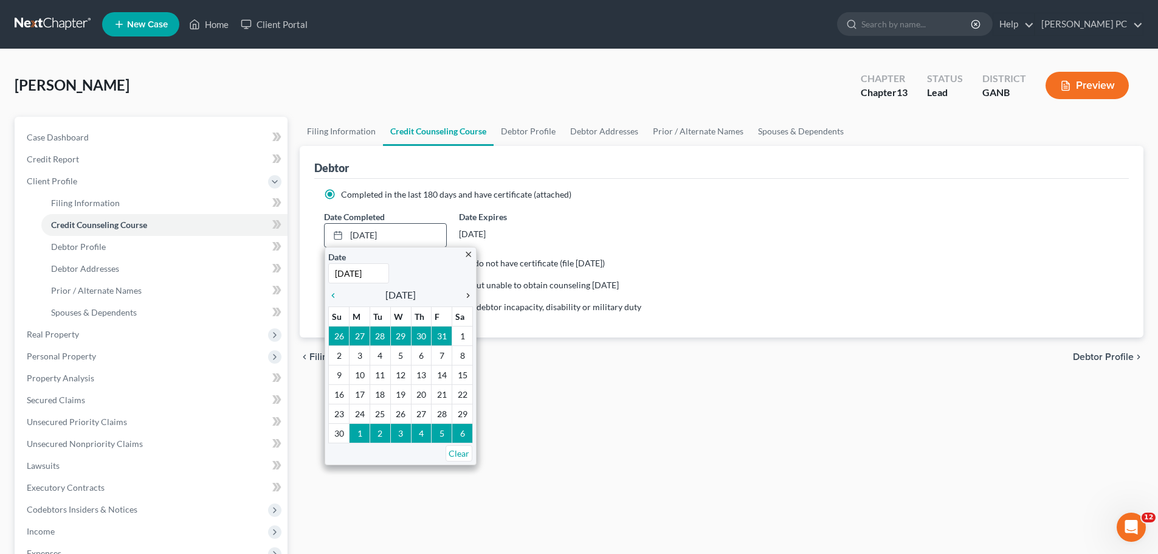
click at [463, 290] on icon "chevron_right" at bounding box center [465, 295] width 16 height 10
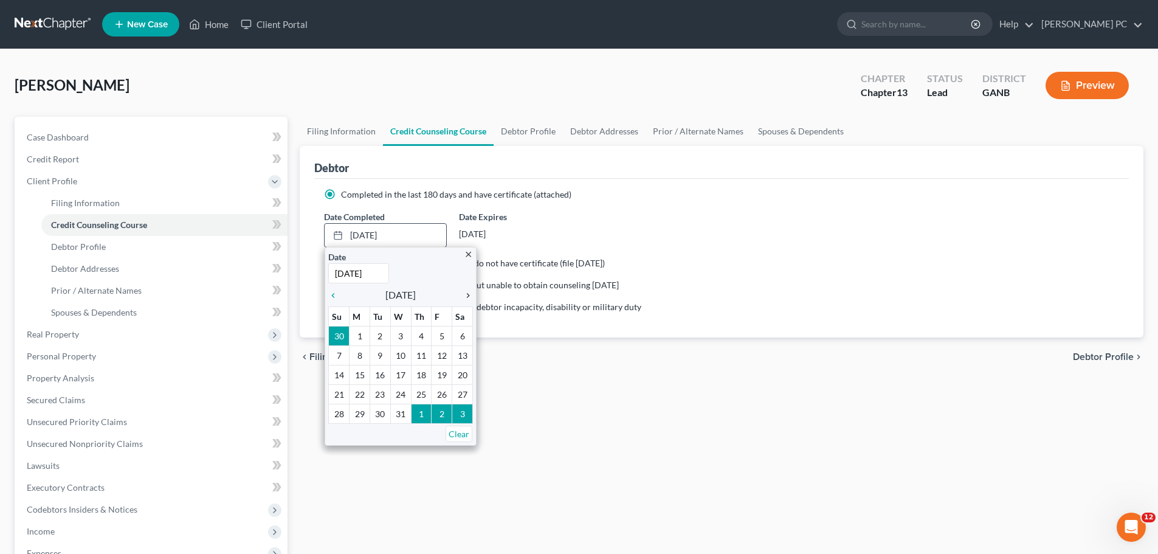
click at [463, 290] on icon "chevron_right" at bounding box center [465, 295] width 16 height 10
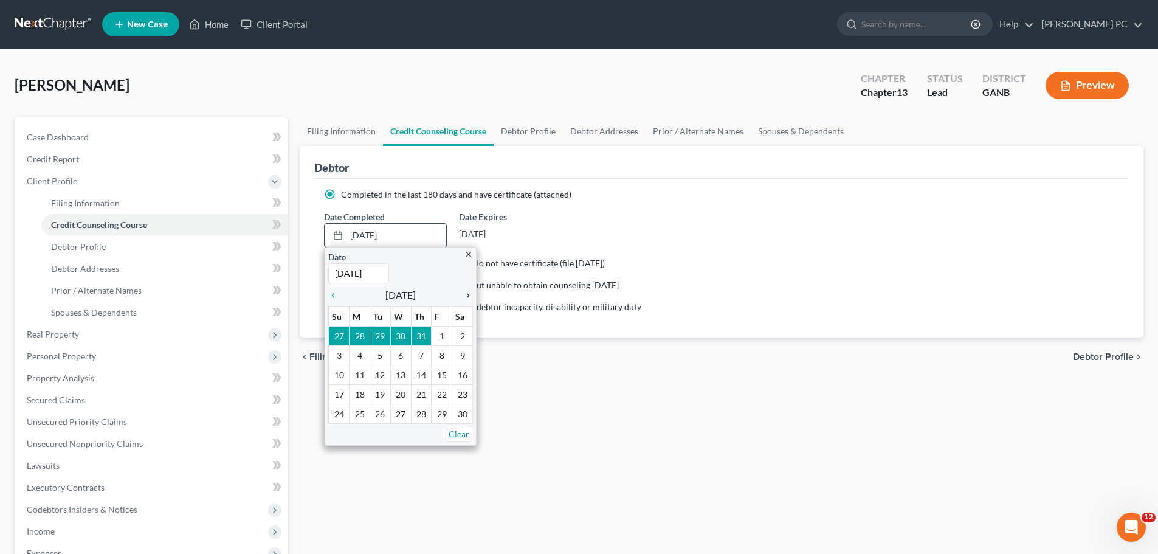
click at [463, 290] on icon "chevron_right" at bounding box center [465, 295] width 16 height 10
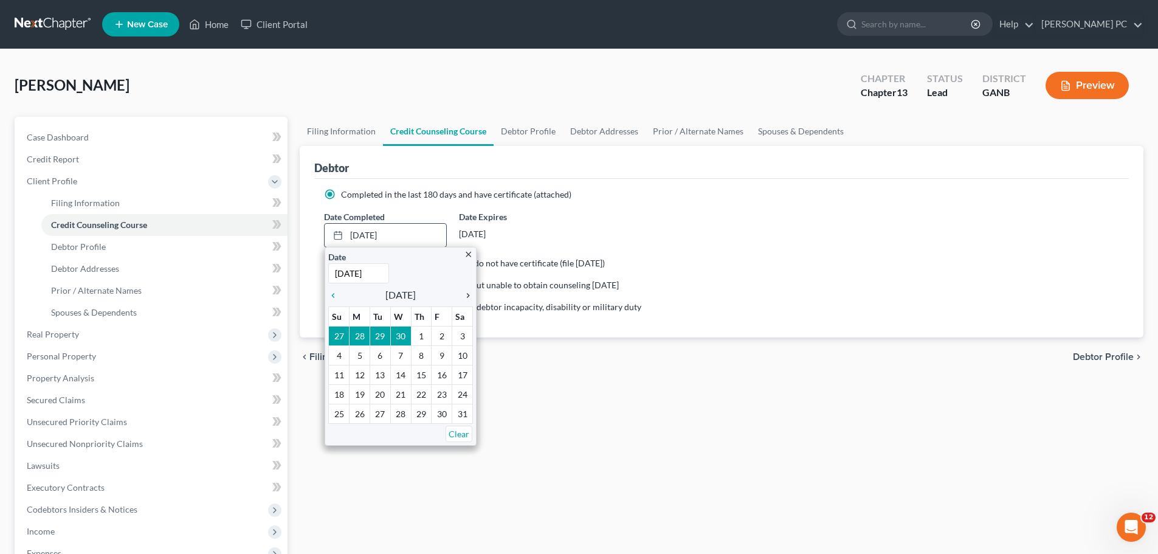
click at [463, 290] on icon "chevron_right" at bounding box center [465, 295] width 16 height 10
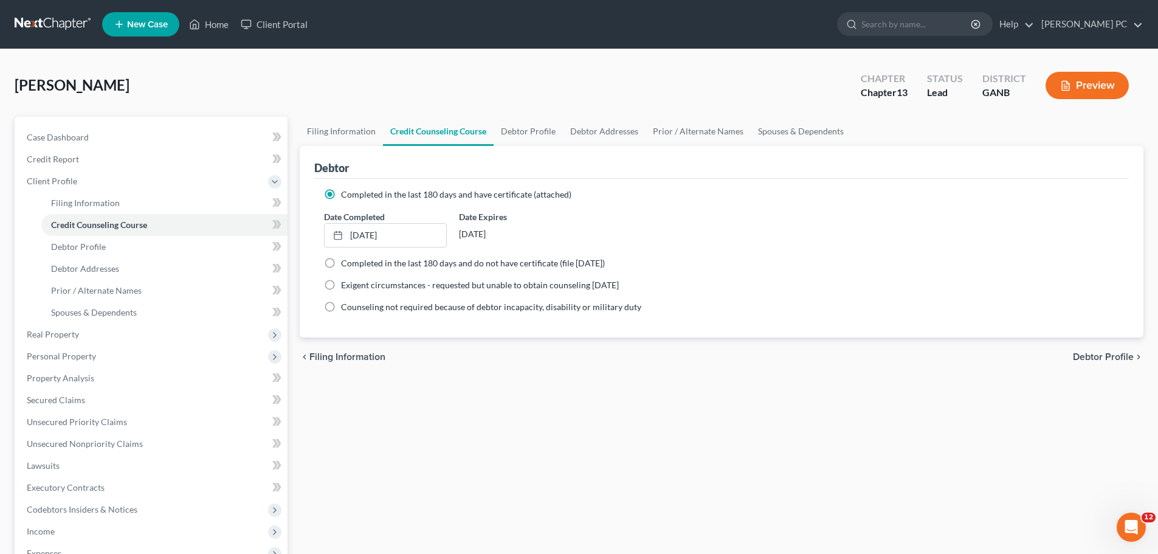
click at [345, 262] on span "Completed in the last 180 days and do not have certificate (file [DATE])" at bounding box center [473, 263] width 264 height 10
click at [346, 262] on input "Completed in the last 180 days and do not have certificate (file [DATE])" at bounding box center [350, 261] width 8 height 8
radio input "true"
radio input "false"
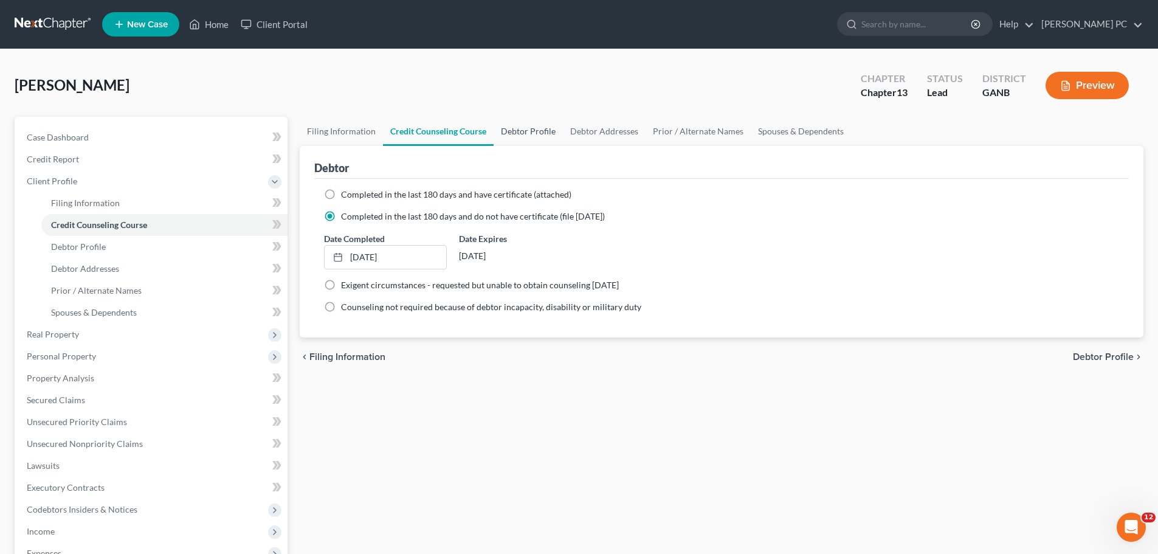
click at [541, 128] on link "Debtor Profile" at bounding box center [527, 131] width 69 height 29
select select "2"
select select "0"
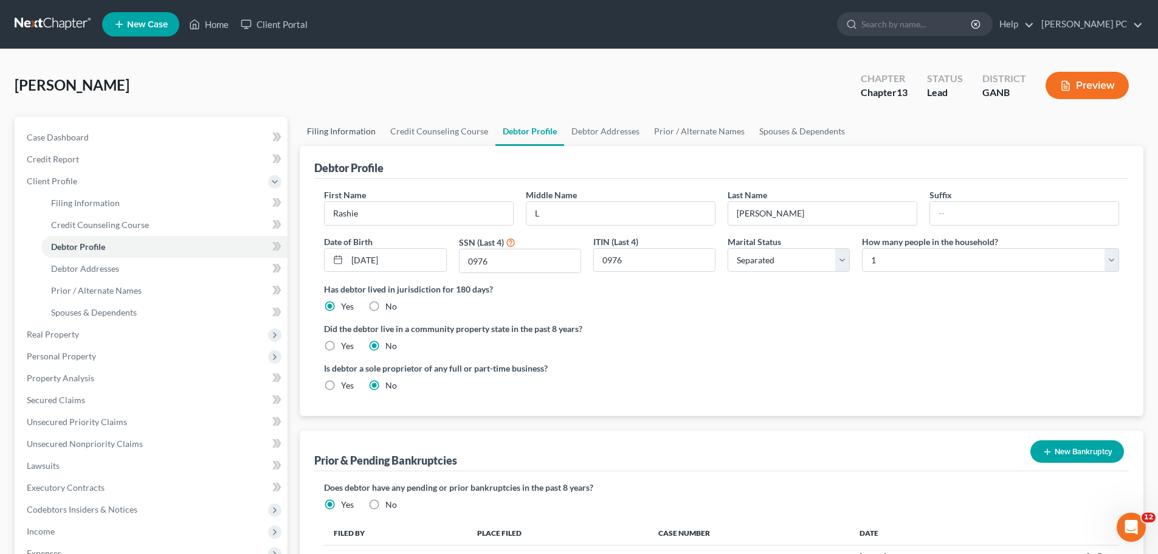
click at [344, 135] on link "Filing Information" at bounding box center [341, 131] width 83 height 29
select select "1"
select select "0"
select select "3"
select select "10"
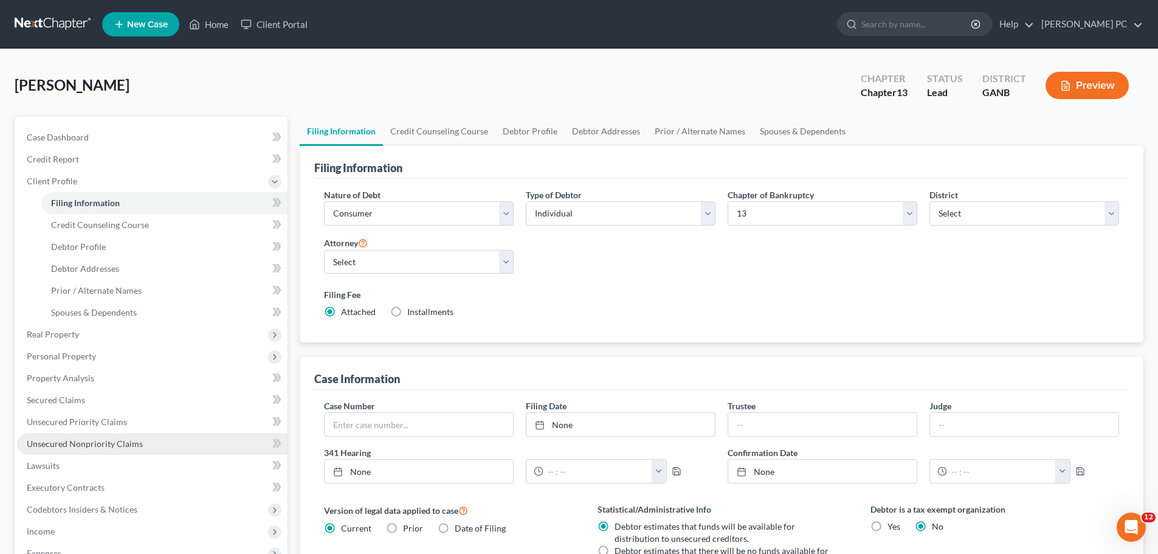
click at [57, 445] on span "Unsecured Nonpriority Claims" at bounding box center [85, 443] width 116 height 10
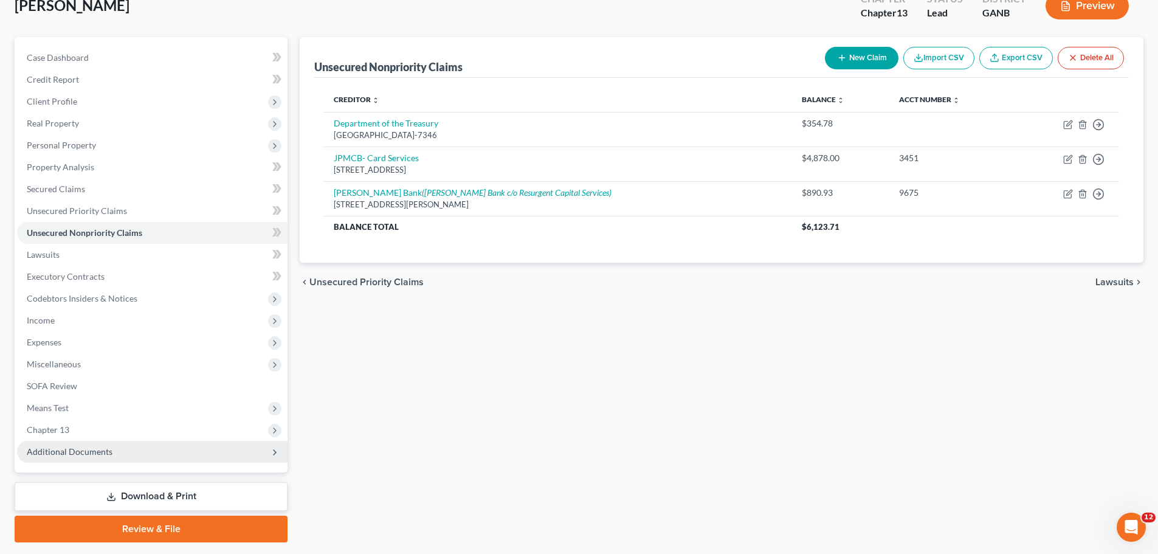
scroll to position [114, 0]
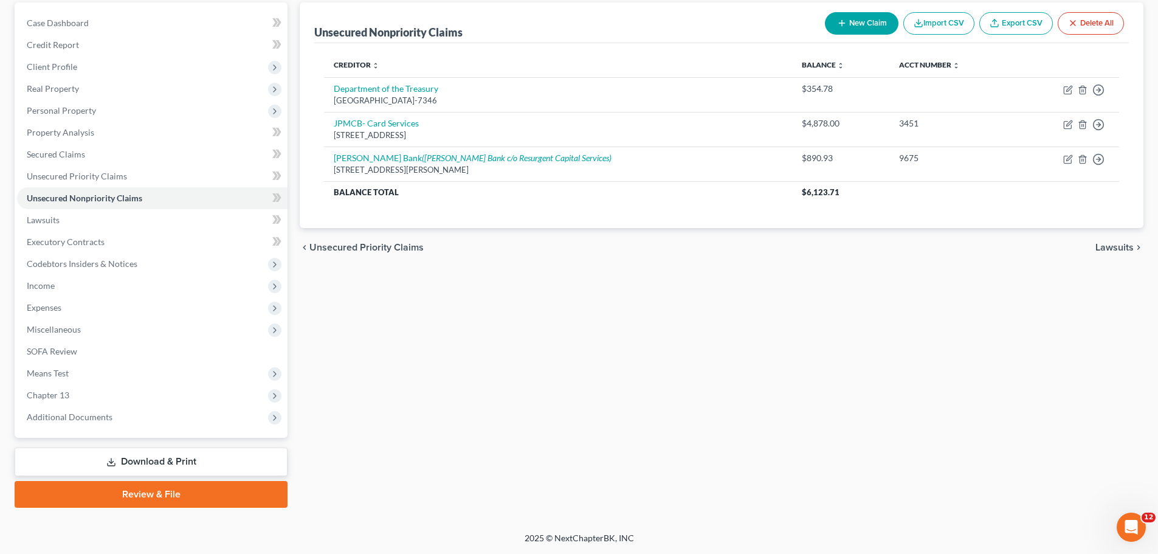
drag, startPoint x: 157, startPoint y: 496, endPoint x: 205, endPoint y: 496, distance: 47.4
click at [159, 496] on link "Review & File" at bounding box center [151, 494] width 273 height 27
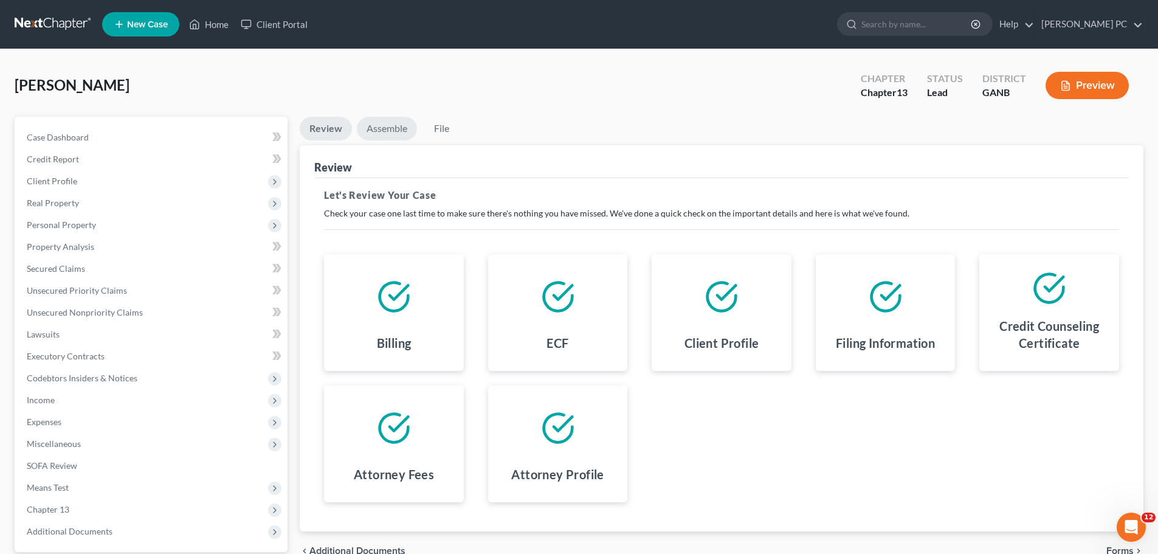
click at [401, 133] on link "Assemble" at bounding box center [387, 129] width 60 height 24
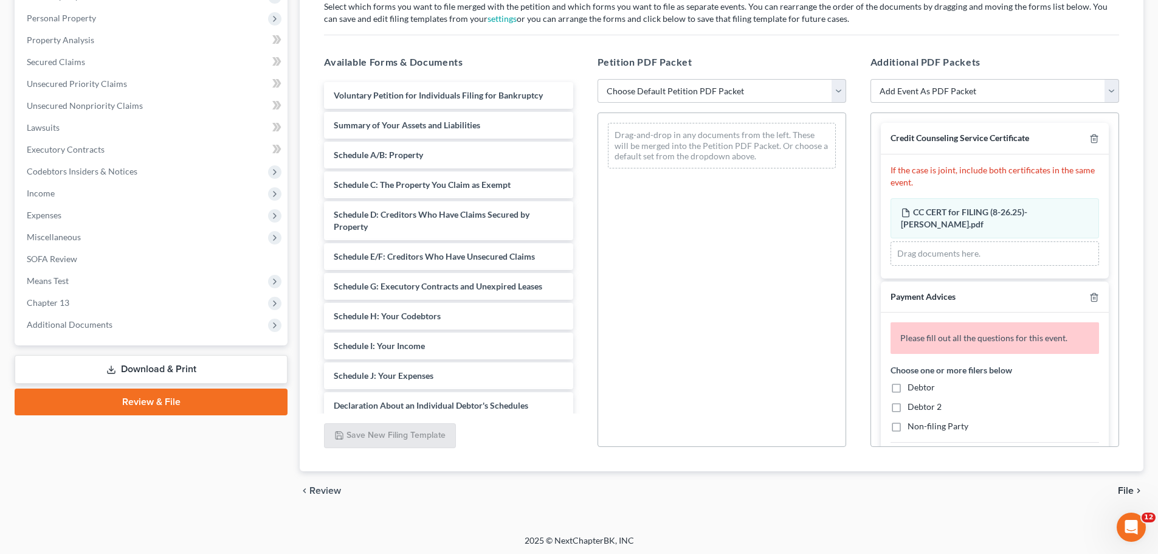
scroll to position [209, 0]
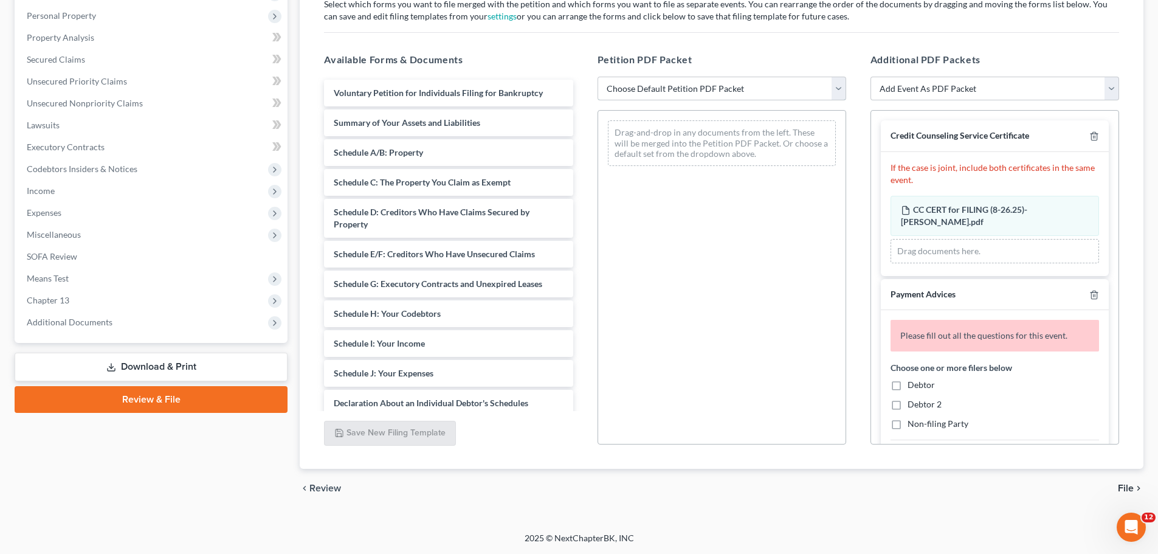
click at [795, 95] on select "Choose Default Petition PDF Packet Complete Bankruptcy Petition (all forms and …" at bounding box center [721, 89] width 249 height 24
select select "0"
click at [597, 77] on select "Choose Default Petition PDF Packet Complete Bankruptcy Petition (all forms and …" at bounding box center [721, 89] width 249 height 24
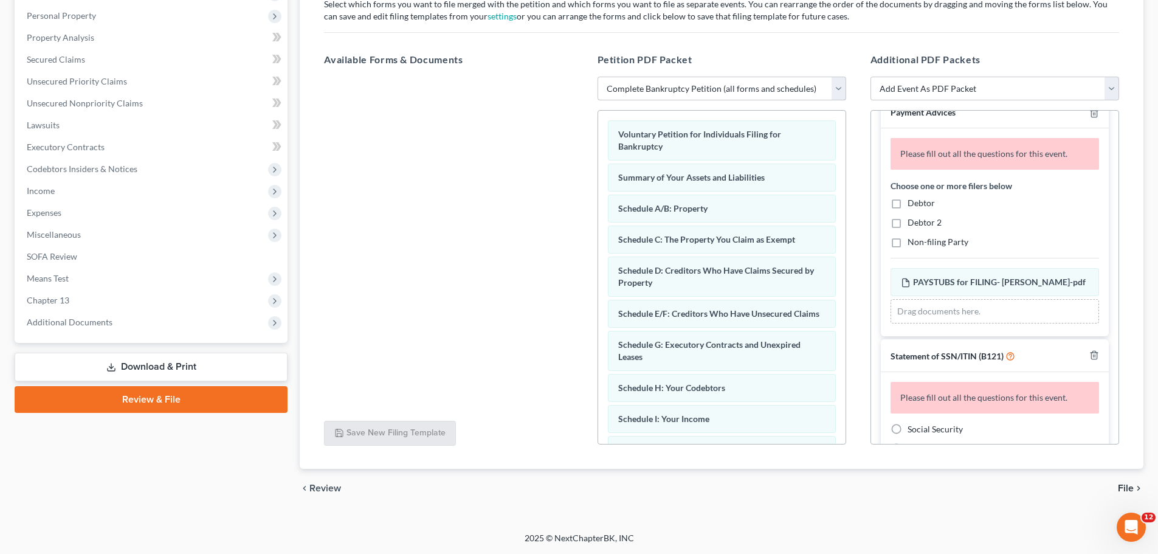
scroll to position [243, 0]
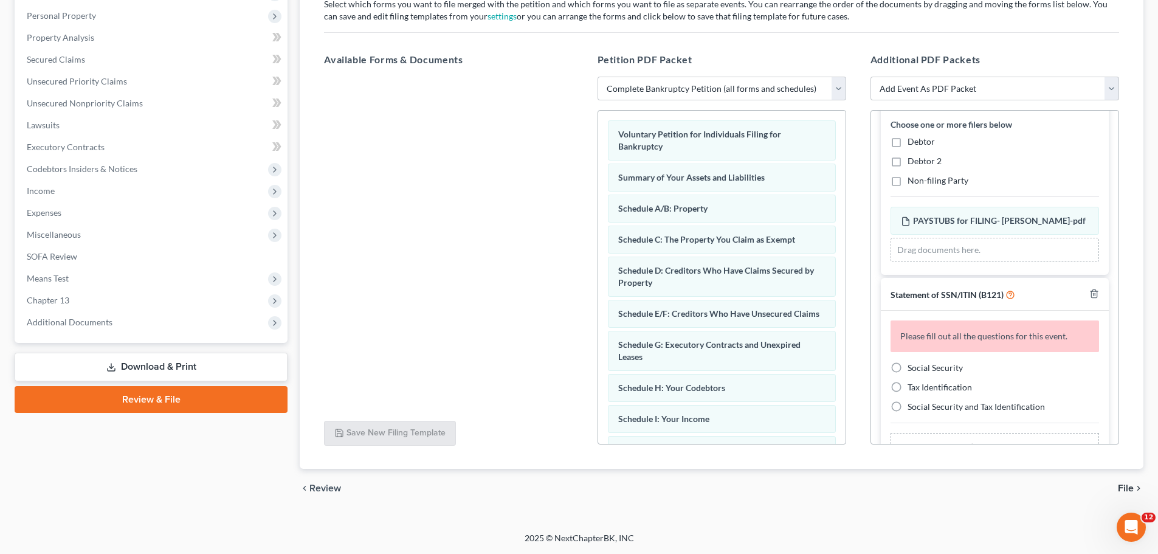
click at [907, 143] on label "Debtor" at bounding box center [920, 142] width 27 height 12
click at [912, 143] on input "Debtor" at bounding box center [916, 140] width 8 height 8
checkbox input "true"
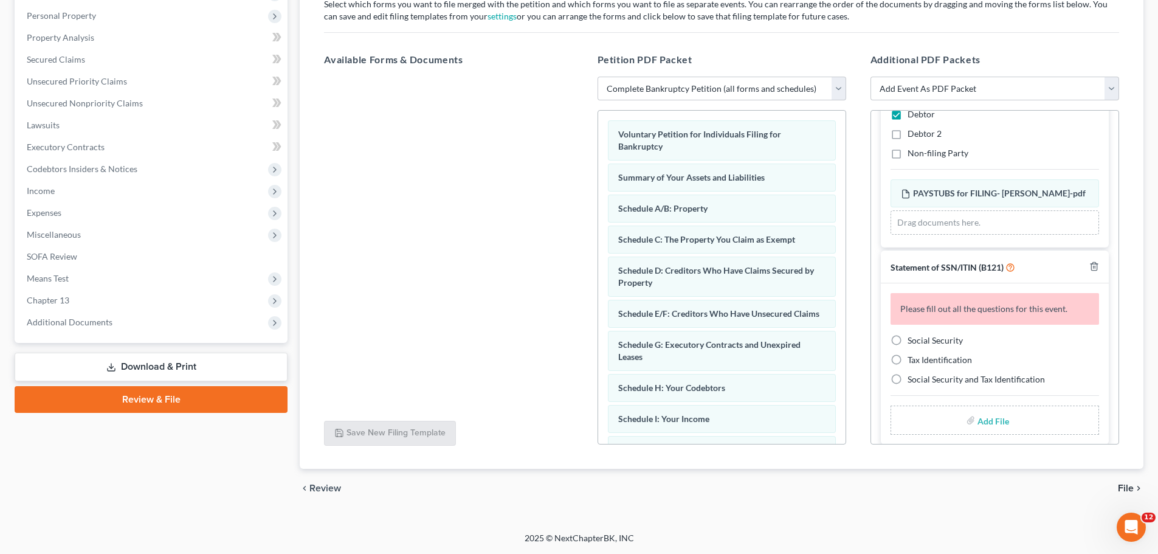
scroll to position [252, 0]
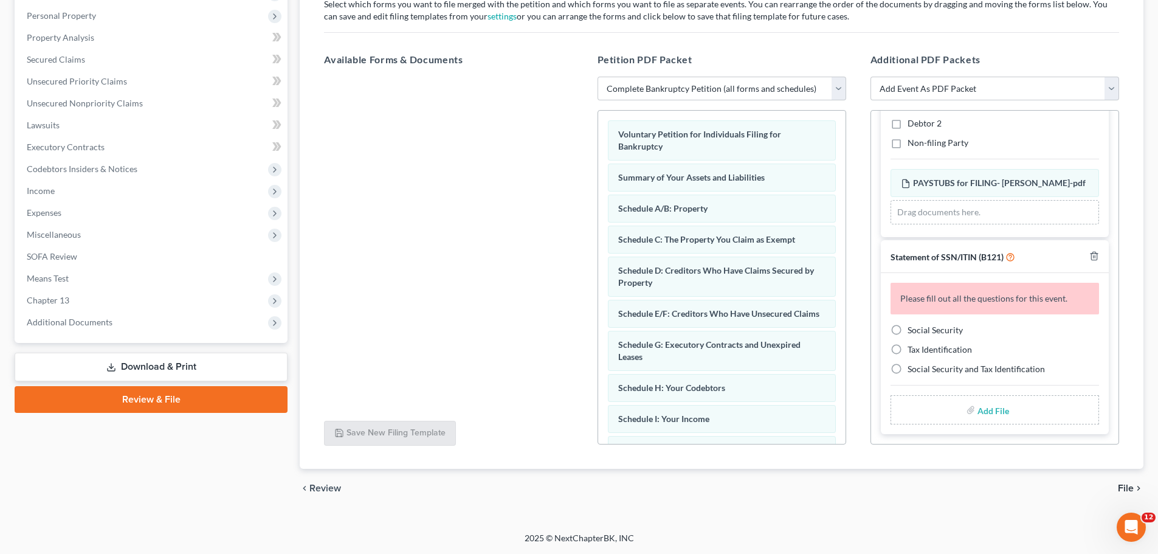
click at [907, 329] on label "Social Security" at bounding box center [934, 330] width 55 height 12
click at [912, 329] on input "Social Security" at bounding box center [916, 328] width 8 height 8
radio input "true"
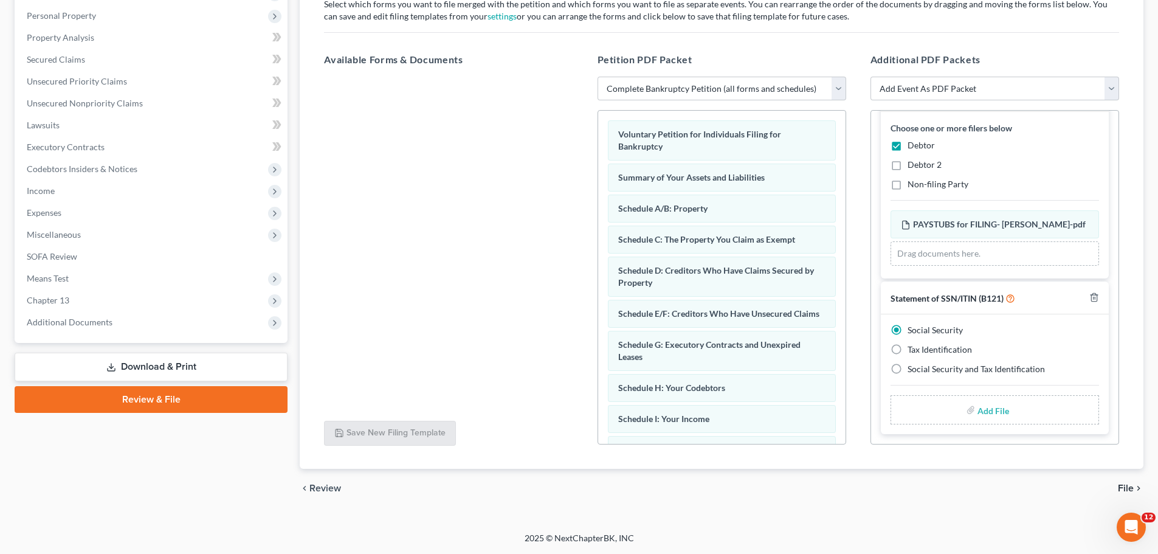
scroll to position [210, 0]
click at [977, 409] on label "Add File" at bounding box center [994, 411] width 34 height 22
click at [994, 412] on input "file" at bounding box center [991, 410] width 29 height 22
type input "C:\fakepath\SSN form FOR SIGNING- [PERSON_NAME].pdf"
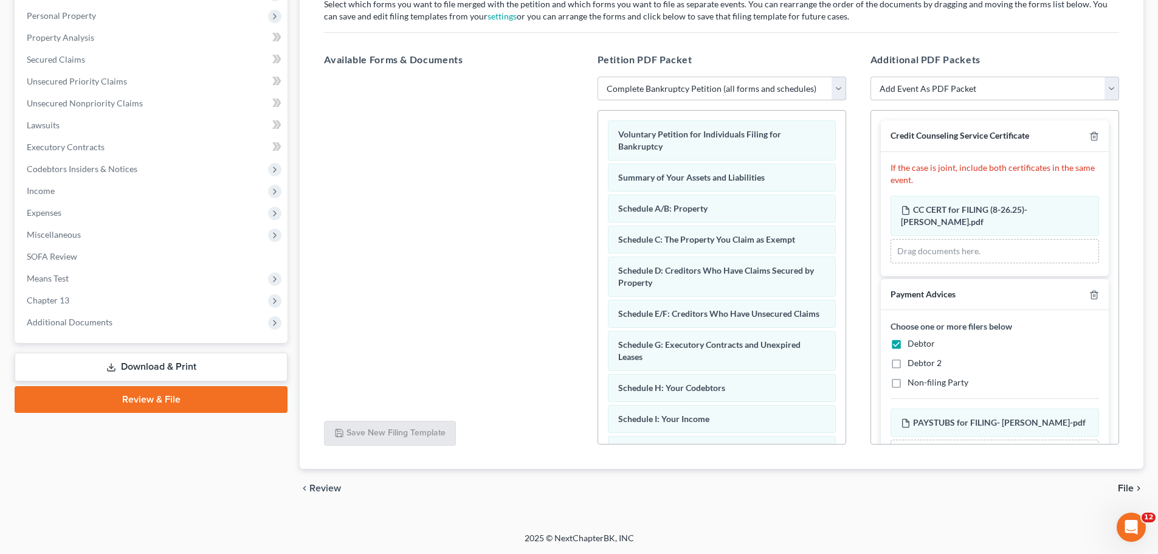
scroll to position [193, 0]
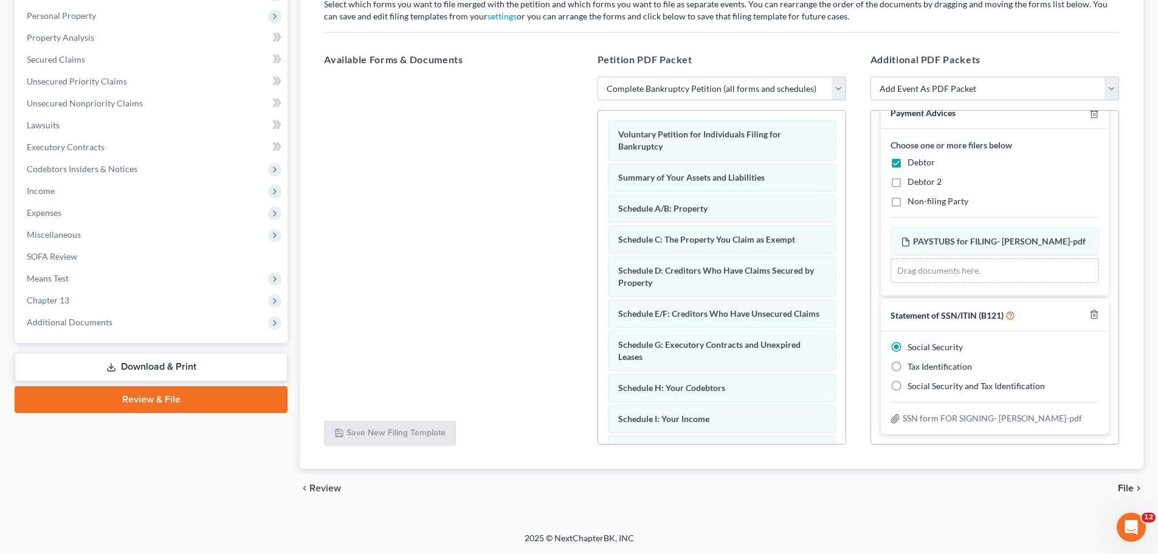
click at [1128, 487] on span "File" at bounding box center [1125, 488] width 16 height 10
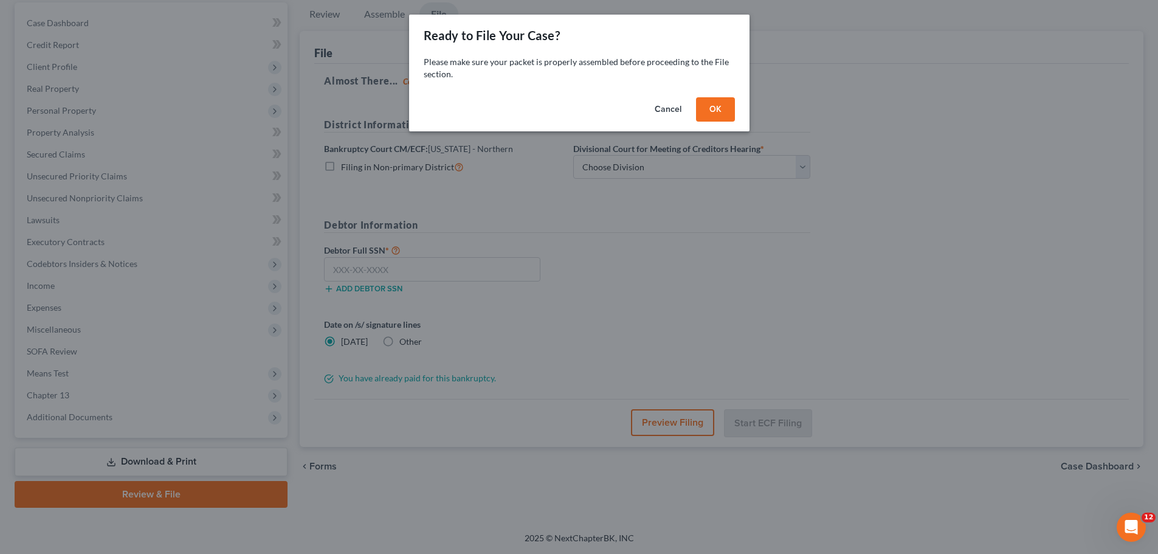
scroll to position [114, 0]
click at [717, 106] on button "OK" at bounding box center [719, 109] width 39 height 24
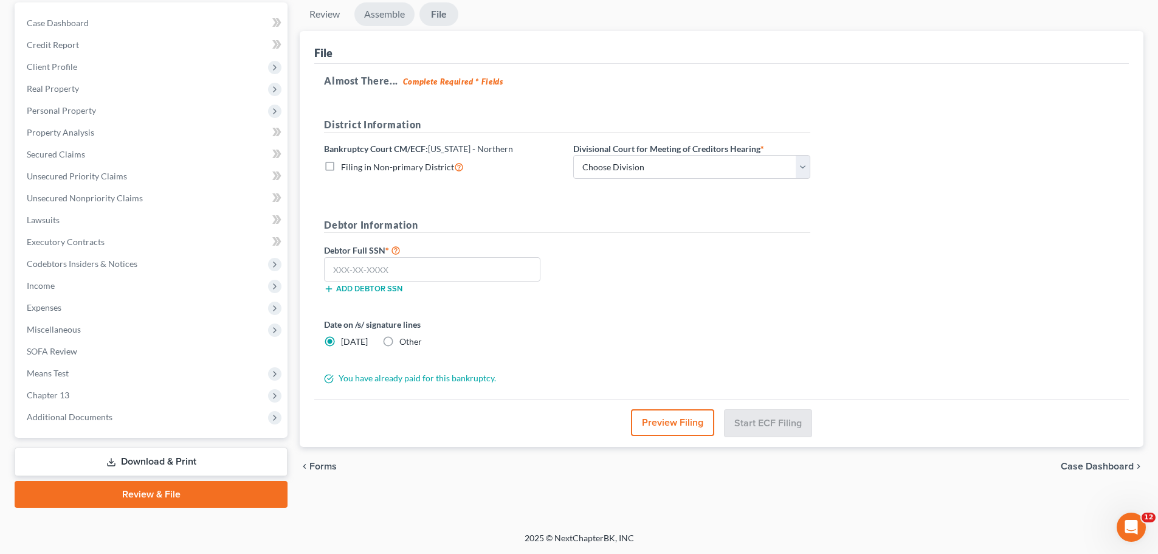
click at [406, 16] on link "Assemble" at bounding box center [384, 14] width 60 height 24
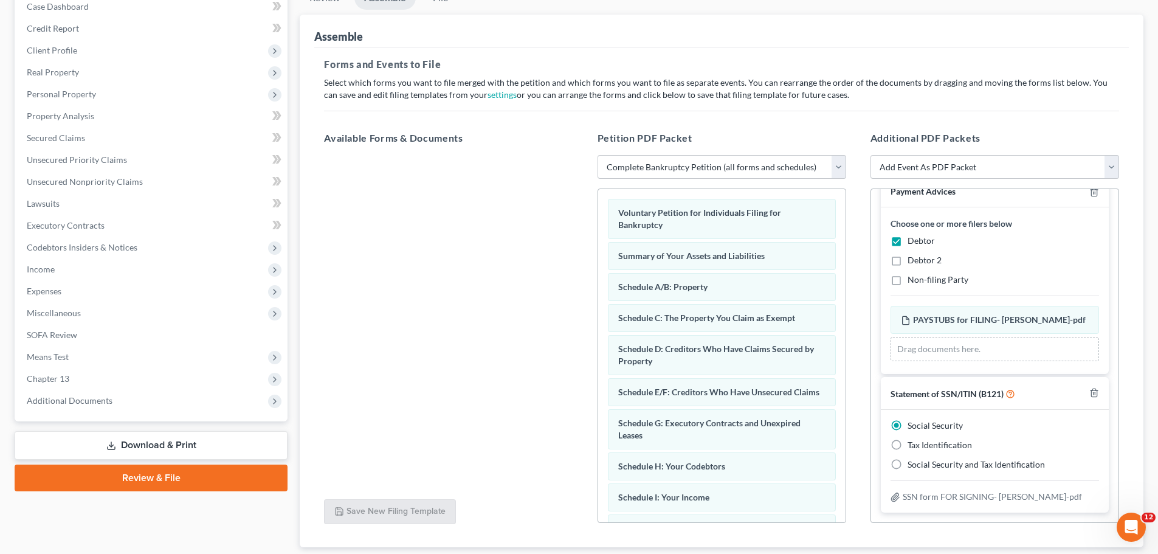
scroll to position [0, 0]
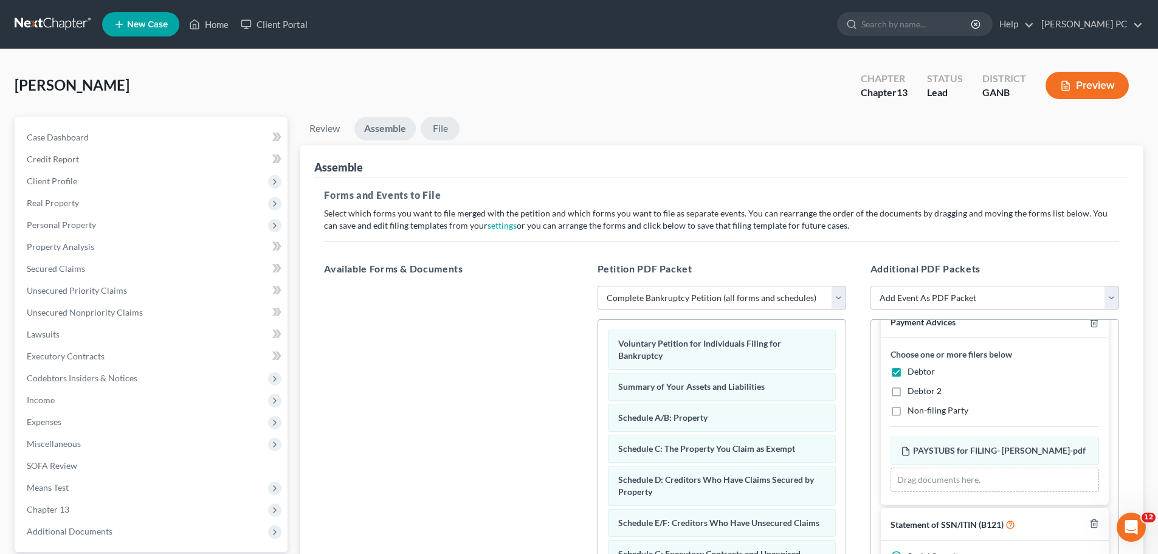
click at [442, 126] on link "File" at bounding box center [439, 129] width 39 height 24
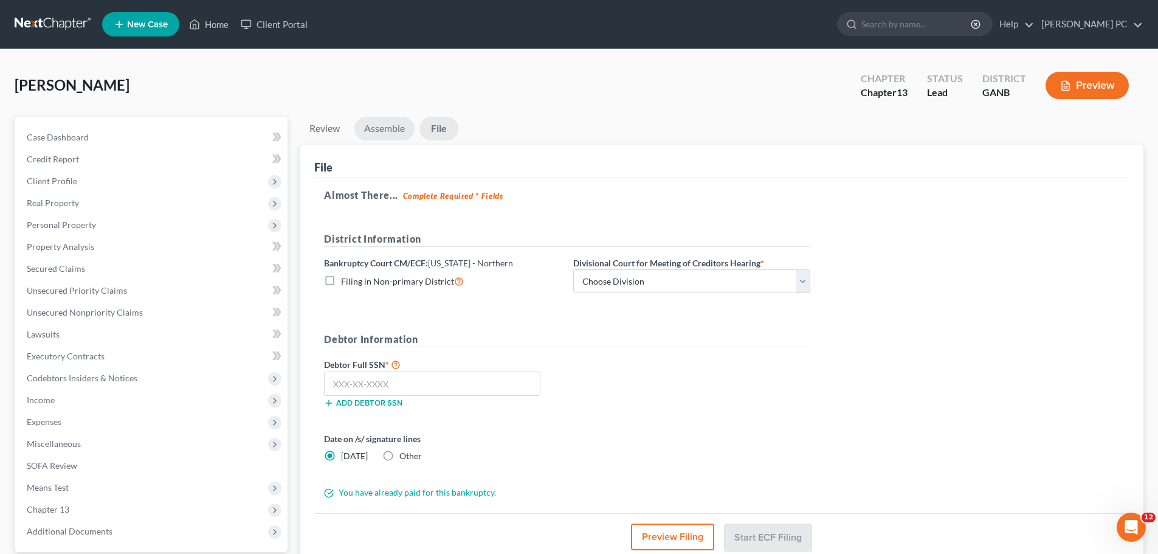
click at [399, 127] on link "Assemble" at bounding box center [384, 129] width 60 height 24
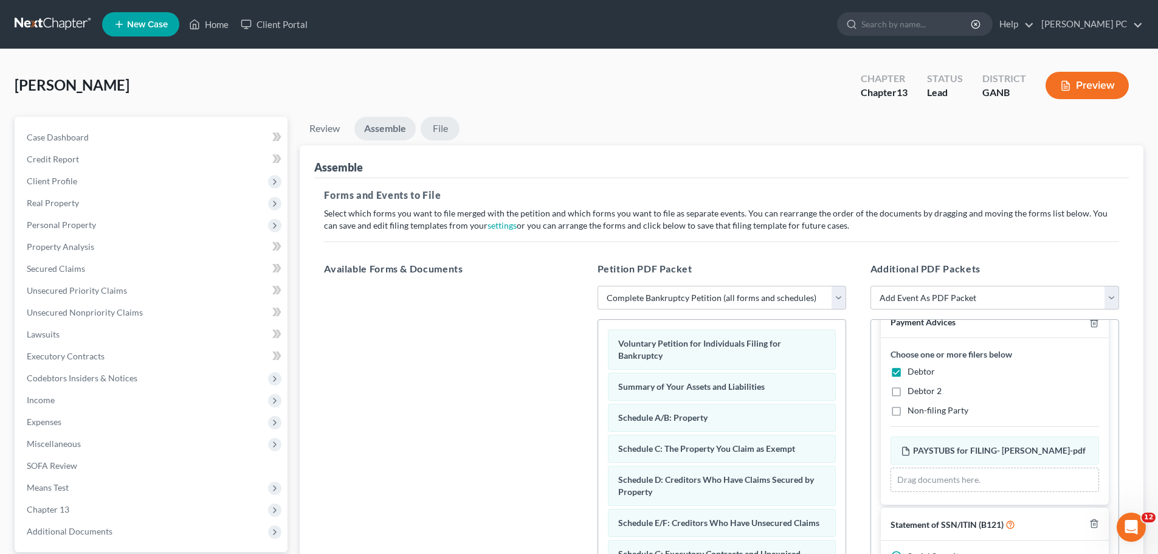
click at [445, 134] on link "File" at bounding box center [439, 129] width 39 height 24
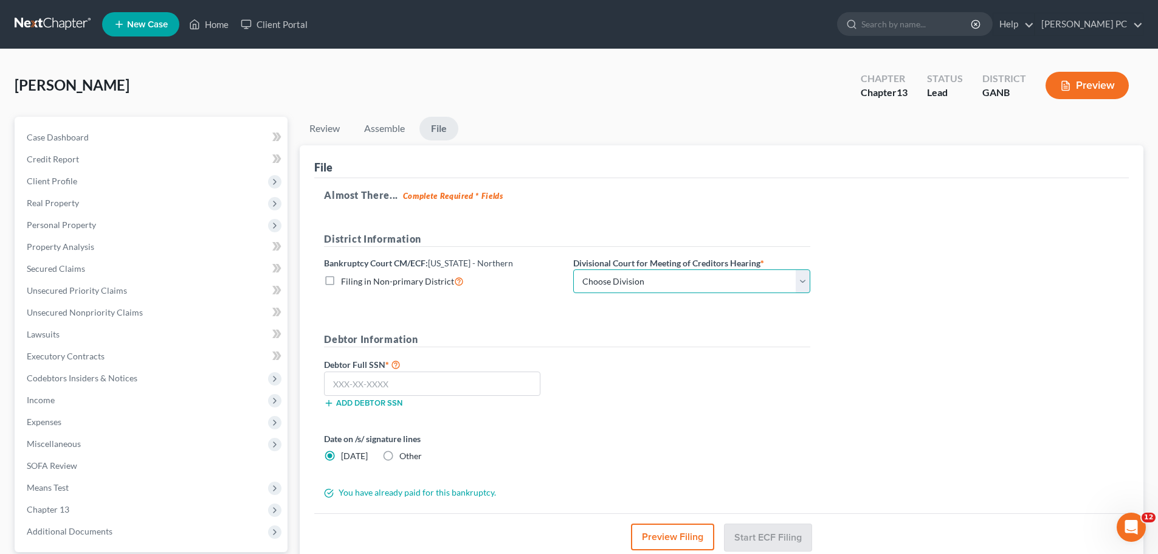
click at [710, 287] on select "Choose Division [GEOGRAPHIC_DATA] [GEOGRAPHIC_DATA] [GEOGRAPHIC_DATA] [GEOGRAPH…" at bounding box center [691, 281] width 237 height 24
select select "0"
click at [573, 269] on select "Choose Division [GEOGRAPHIC_DATA] [GEOGRAPHIC_DATA] [GEOGRAPHIC_DATA] [GEOGRAPH…" at bounding box center [691, 281] width 237 height 24
click at [417, 378] on input "text" at bounding box center [432, 383] width 216 height 24
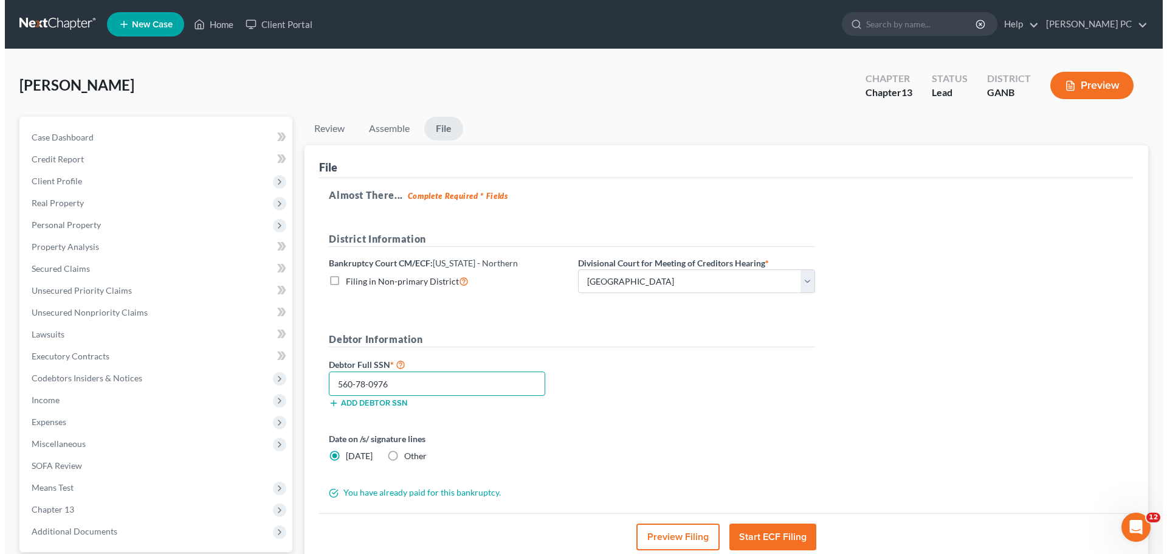
scroll to position [61, 0]
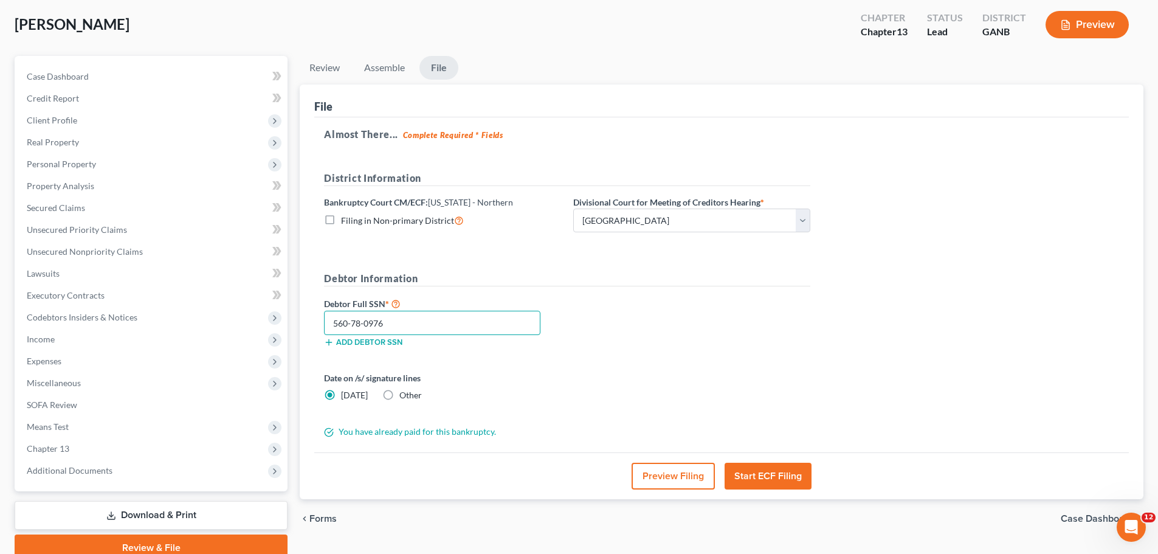
type input "560-78-0976"
click at [766, 472] on button "Start ECF Filing" at bounding box center [767, 475] width 87 height 27
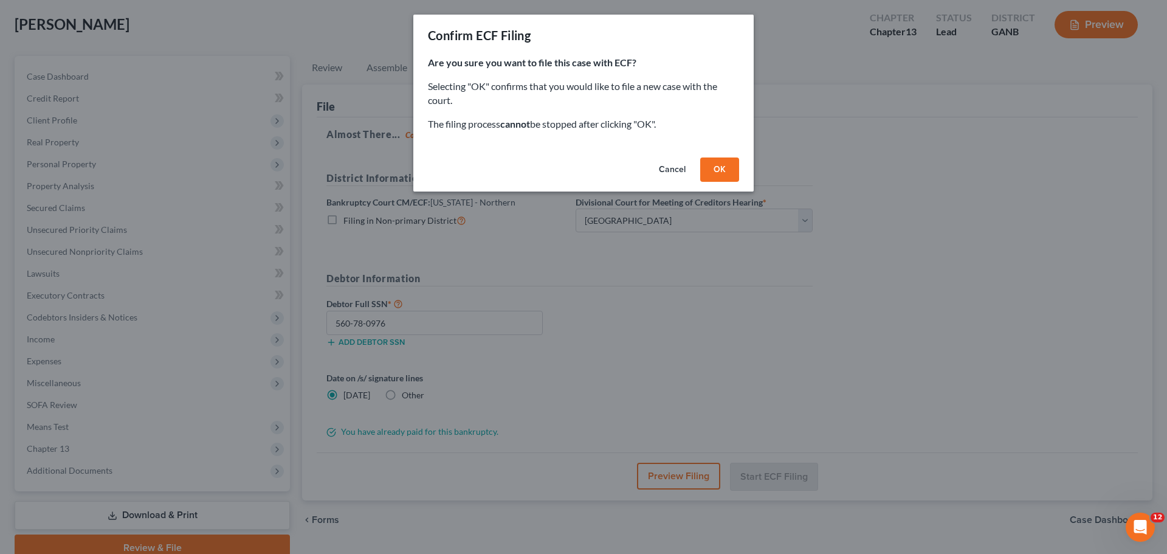
click at [729, 163] on button "OK" at bounding box center [719, 169] width 39 height 24
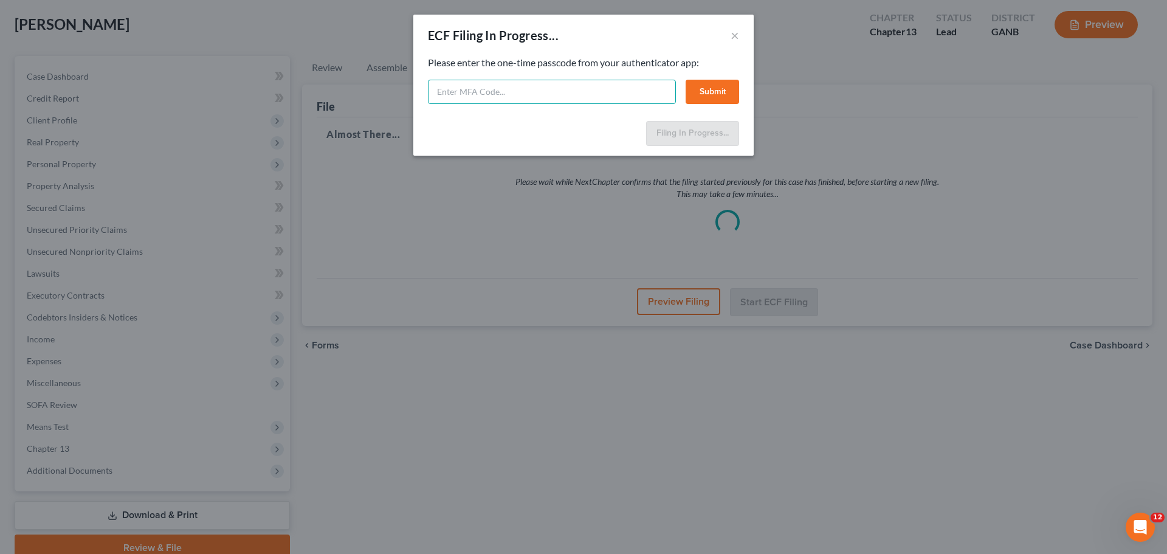
click at [576, 95] on input "text" at bounding box center [552, 92] width 248 height 24
type input "985531"
click at [719, 97] on button "Submit" at bounding box center [711, 92] width 53 height 24
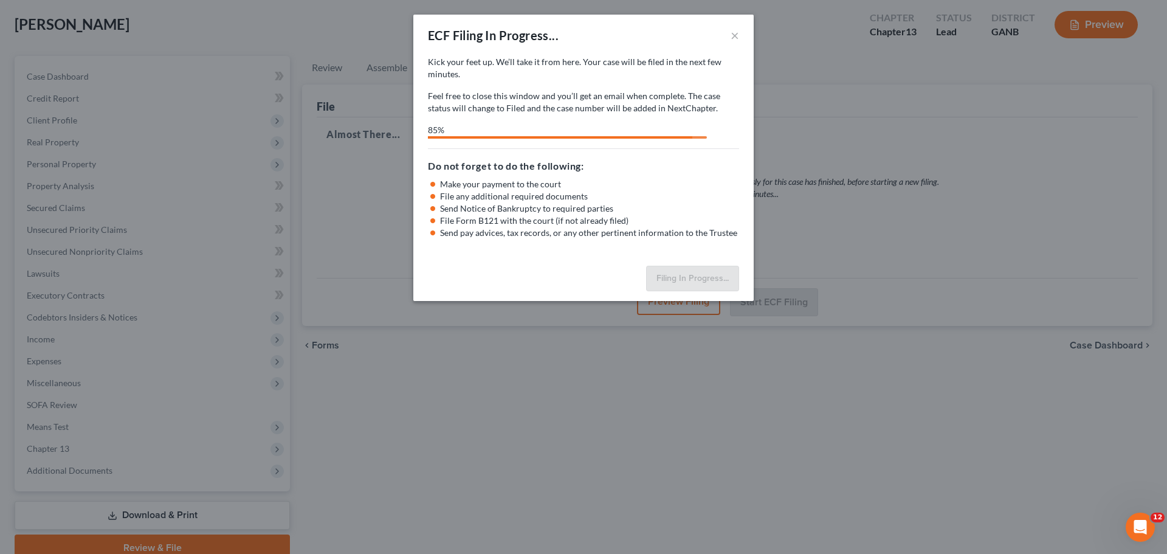
select select "0"
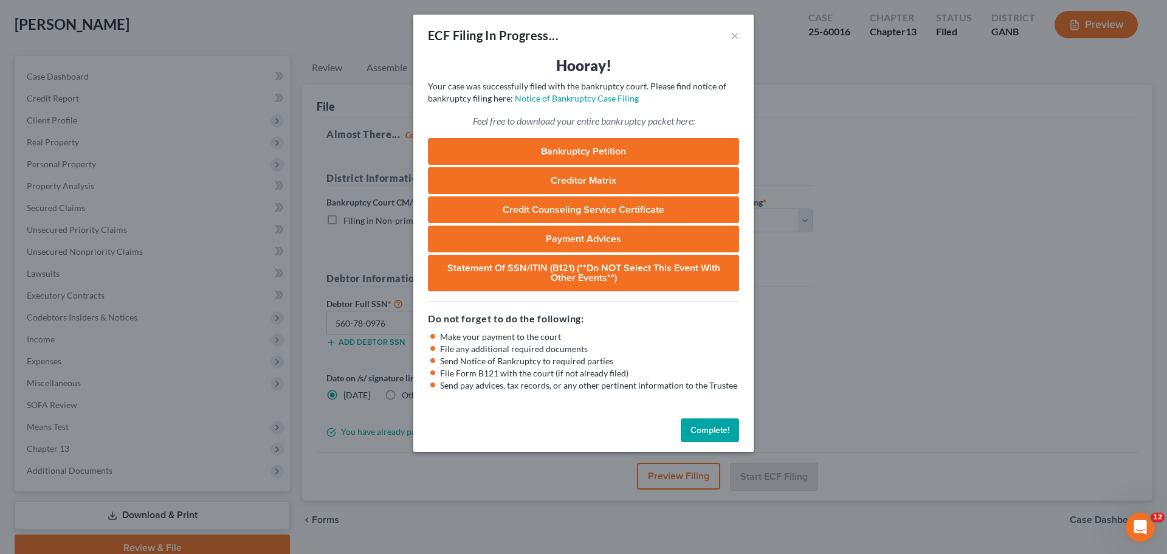
click at [659, 143] on link "Bankruptcy Petition" at bounding box center [583, 151] width 311 height 27
click at [592, 177] on link "Creditor Matrix" at bounding box center [583, 180] width 311 height 27
click at [619, 287] on link "Statement of SSN/ITIN (B121) (**Do NOT select this event with other events**)" at bounding box center [583, 273] width 311 height 36
